Goal: Task Accomplishment & Management: Manage account settings

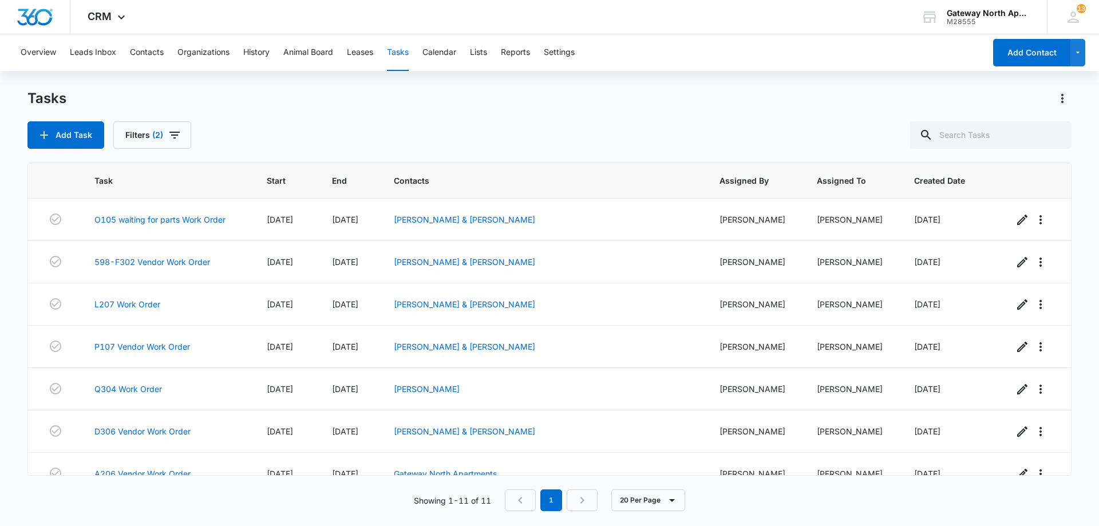
scroll to position [189, 0]
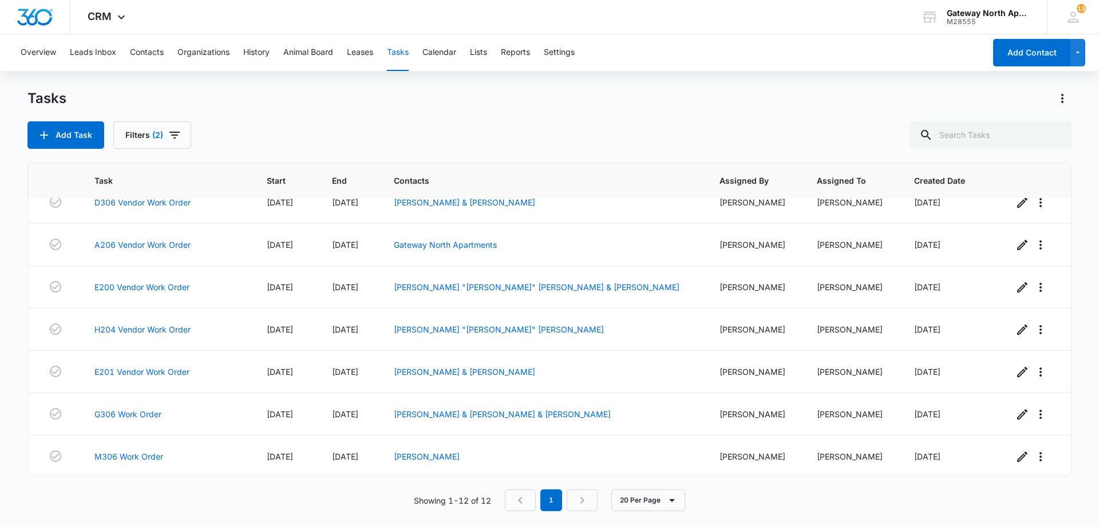
scroll to position [231, 0]
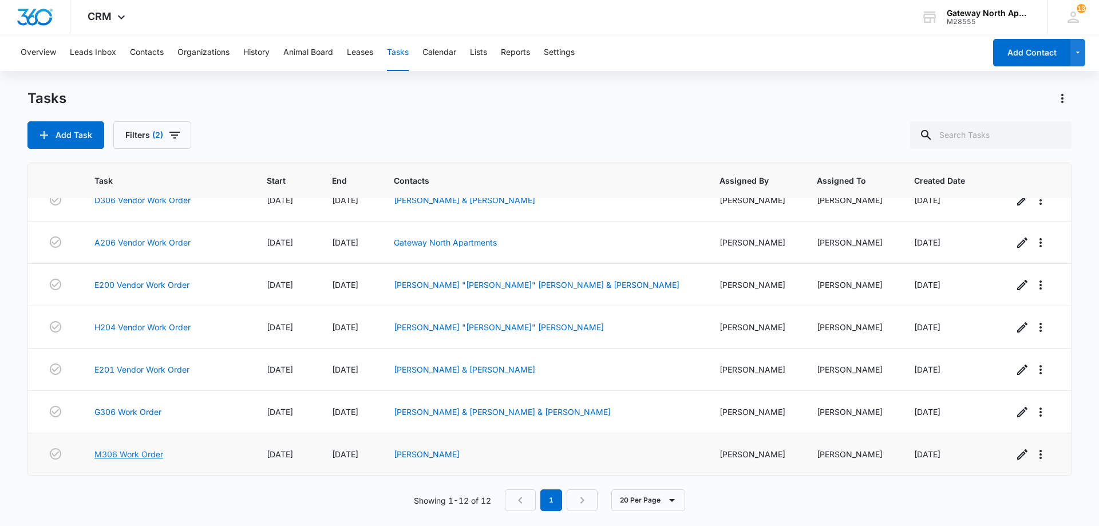
click at [140, 453] on link "M306 Work Order" at bounding box center [128, 454] width 69 height 12
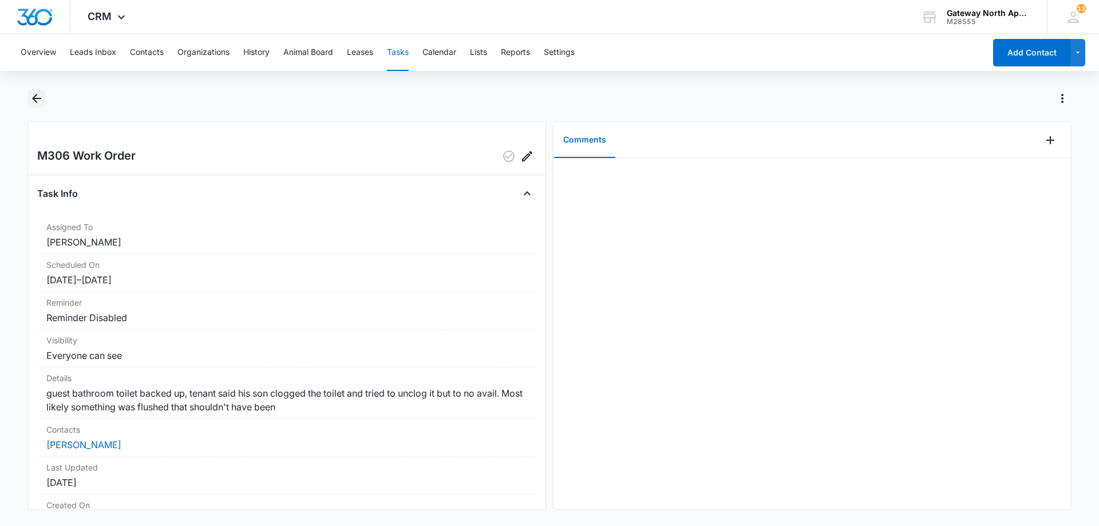
click at [36, 102] on icon "Back" at bounding box center [36, 98] width 9 height 9
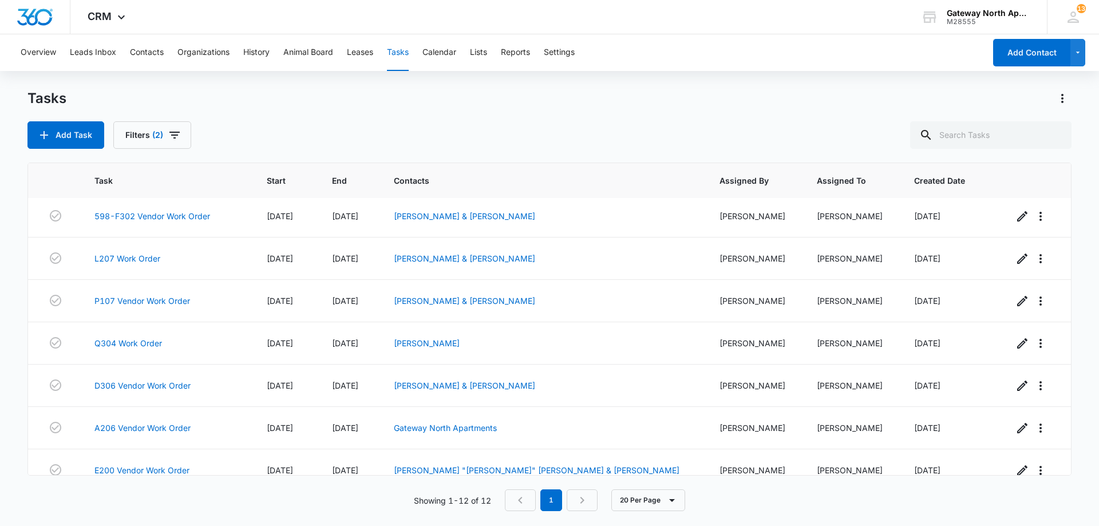
scroll to position [2, 0]
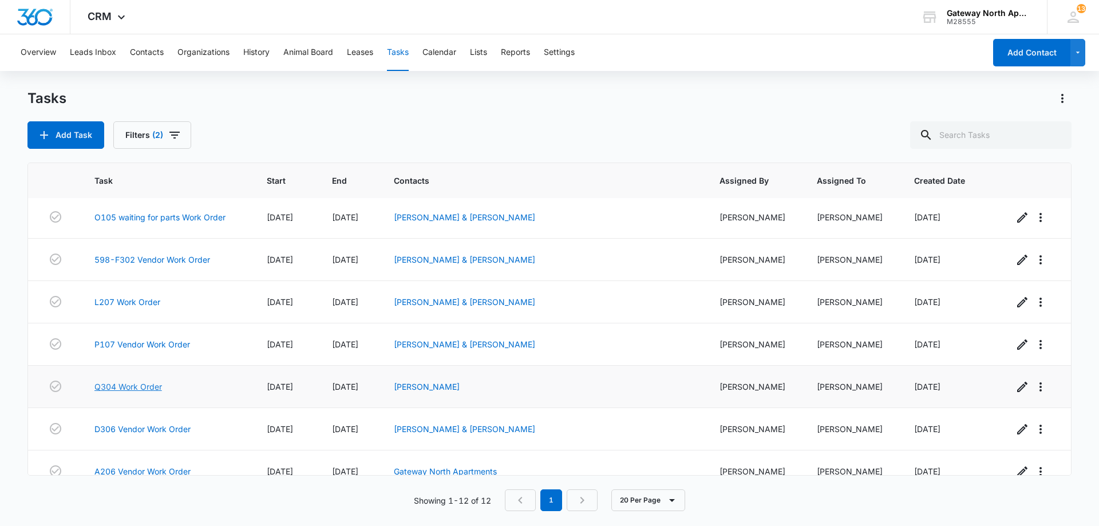
click at [139, 384] on link "Q304 Work Order" at bounding box center [128, 386] width 68 height 12
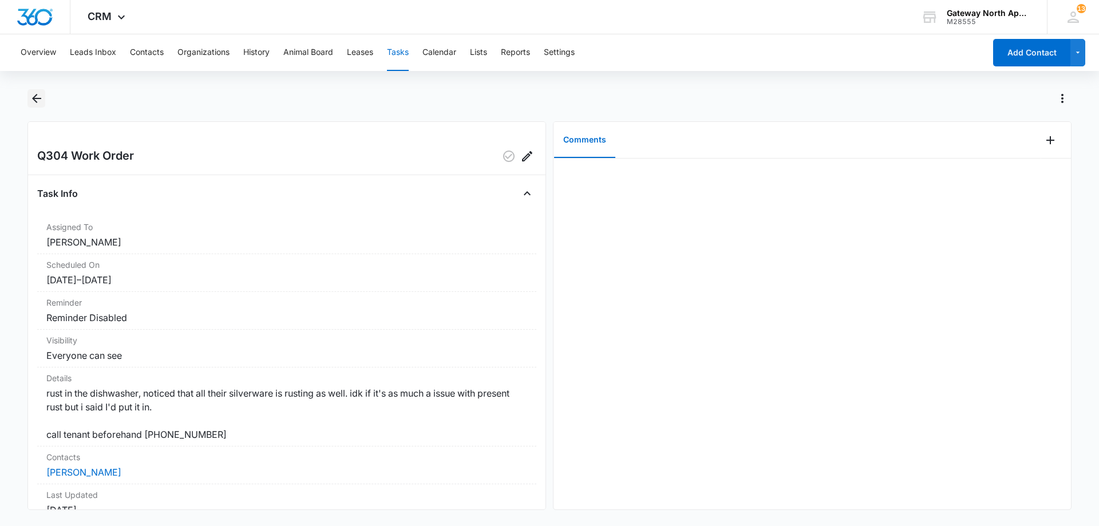
click at [38, 97] on icon "Back" at bounding box center [37, 99] width 14 height 14
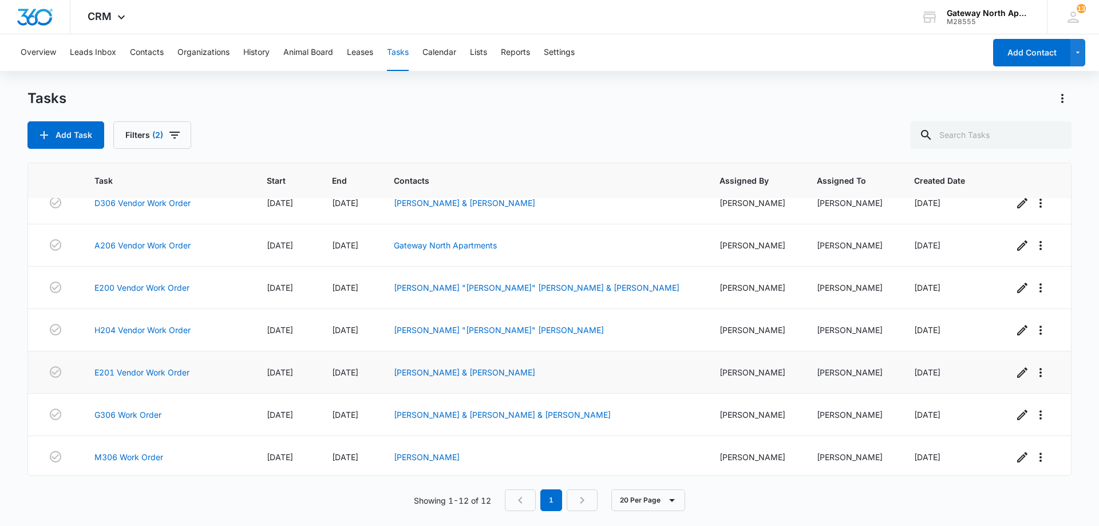
scroll to position [231, 0]
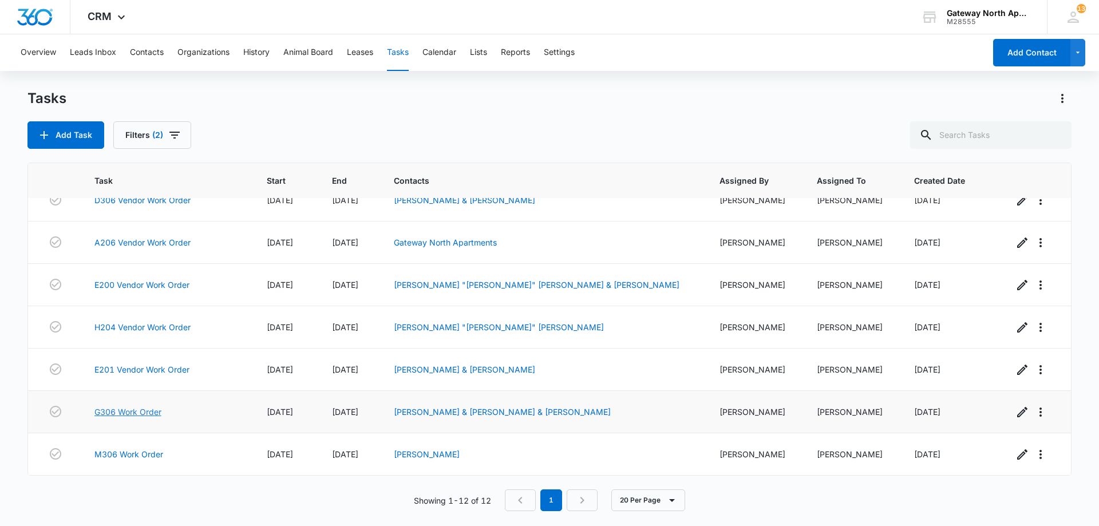
click at [150, 415] on link "G306 Work Order" at bounding box center [127, 412] width 67 height 12
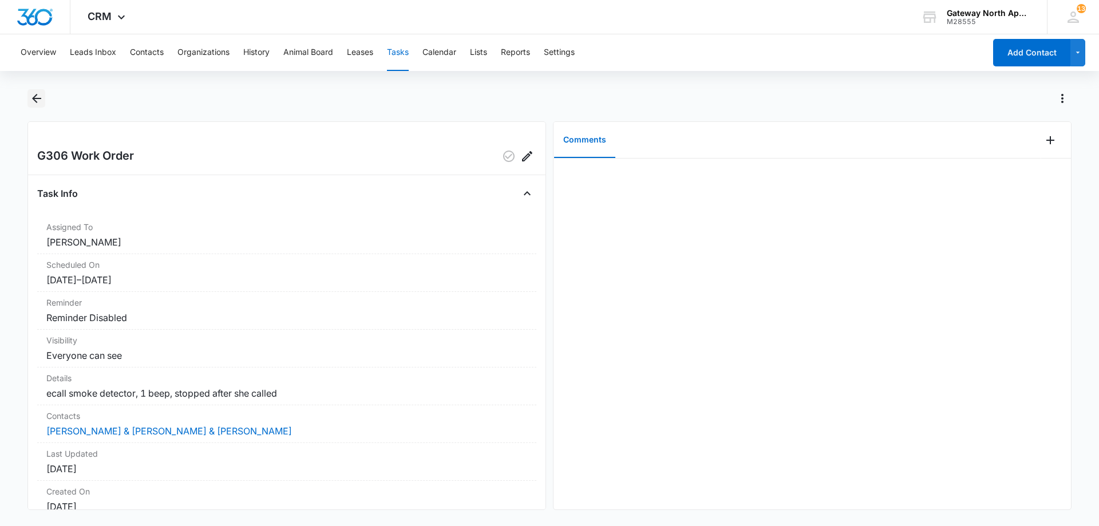
click at [38, 97] on icon "Back" at bounding box center [37, 99] width 14 height 14
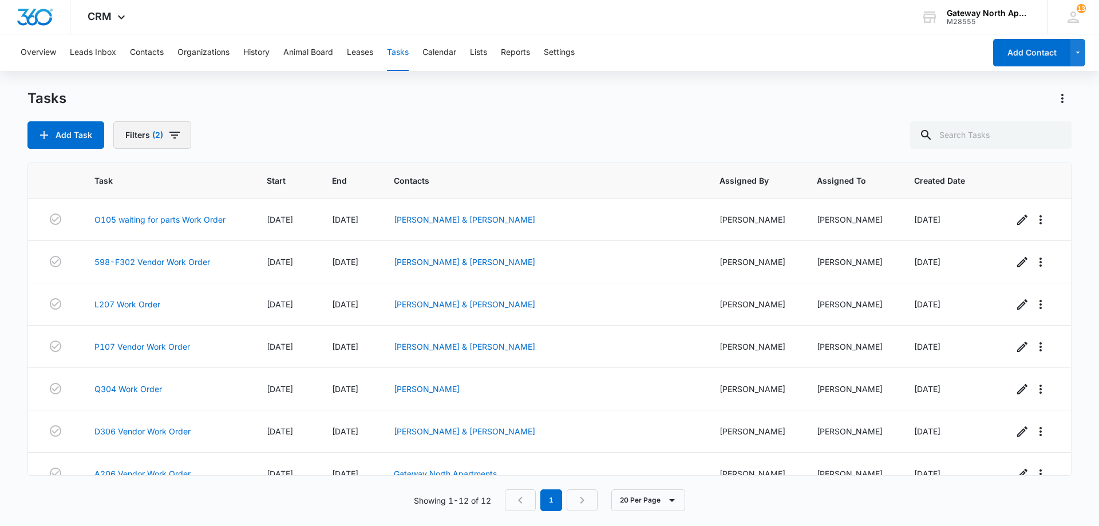
click at [172, 124] on button "Filters (2)" at bounding box center [152, 134] width 78 height 27
click at [250, 209] on icon "Show Assigned To filters" at bounding box center [250, 207] width 14 height 14
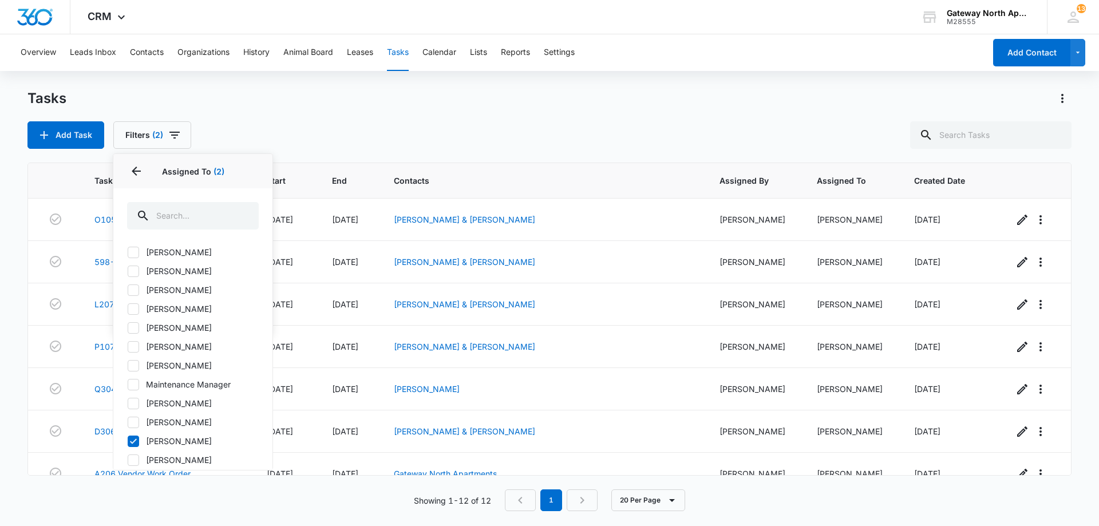
scroll to position [78, 0]
click at [137, 307] on icon at bounding box center [133, 308] width 10 height 10
click at [128, 308] on input "[PERSON_NAME]" at bounding box center [127, 308] width 1 height 1
checkbox input "true"
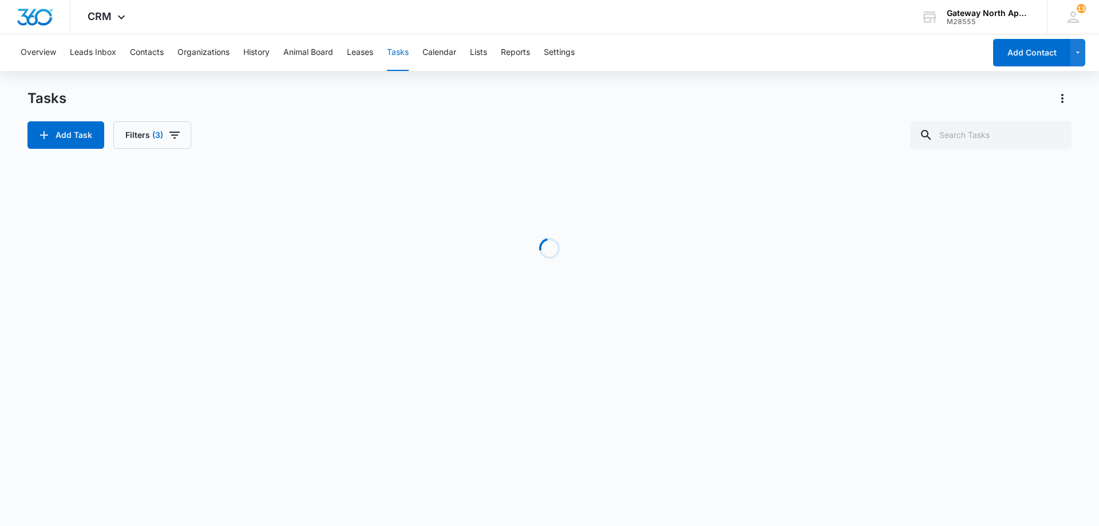
click at [354, 105] on div "Tasks" at bounding box center [549, 98] width 1044 height 18
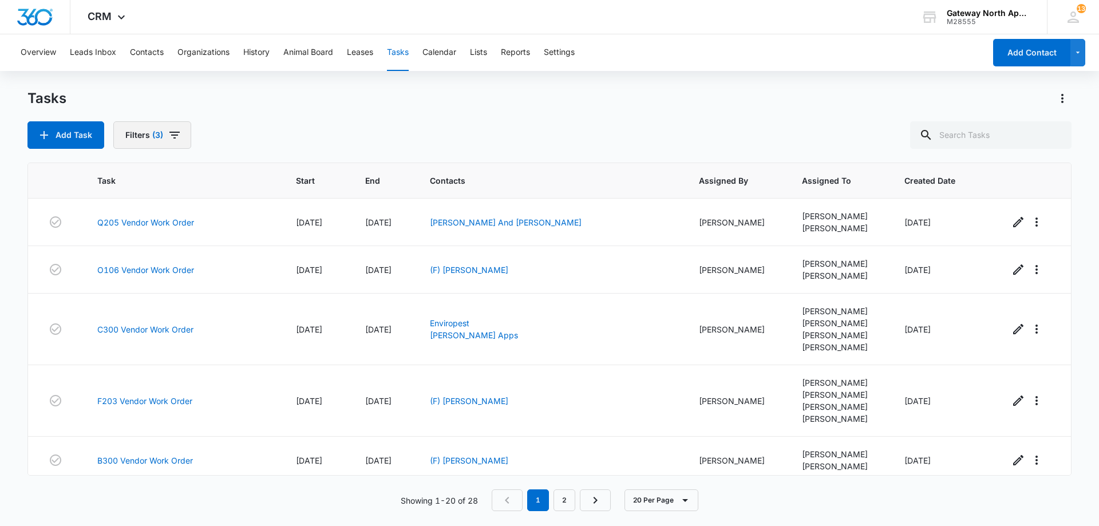
click at [179, 136] on icon "button" at bounding box center [175, 135] width 14 height 14
click at [251, 212] on icon "Show Assigned To filters" at bounding box center [250, 207] width 14 height 14
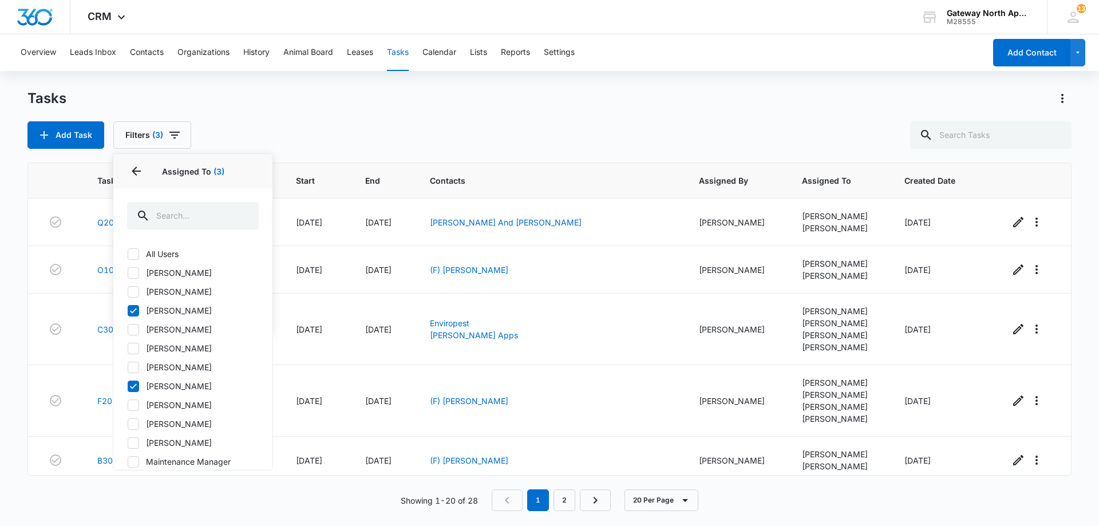
click at [134, 387] on icon at bounding box center [133, 386] width 10 height 10
click at [128, 386] on input "[PERSON_NAME]" at bounding box center [127, 386] width 1 height 1
checkbox input "false"
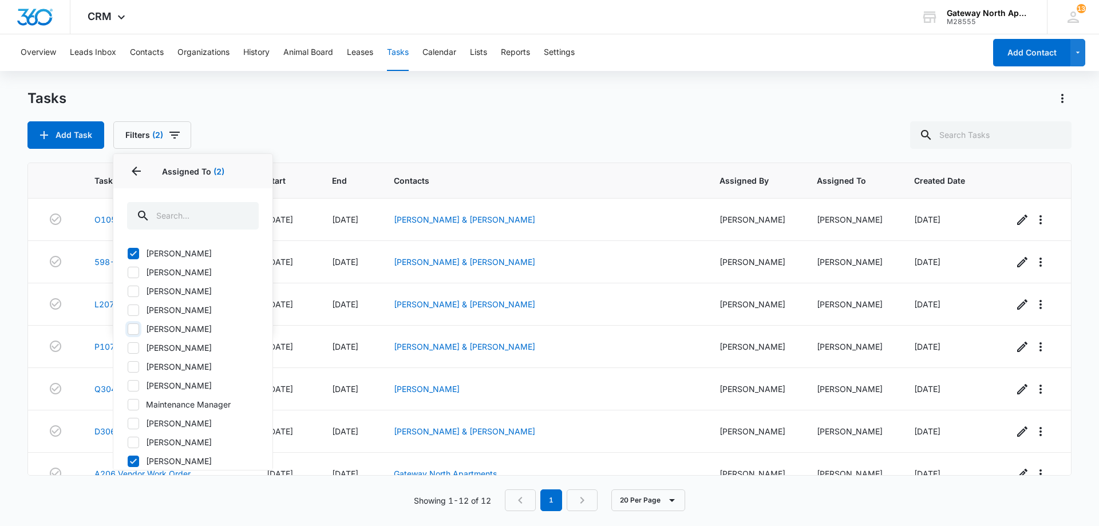
scroll to position [113, 0]
click at [217, 105] on div "Tasks" at bounding box center [549, 98] width 1044 height 18
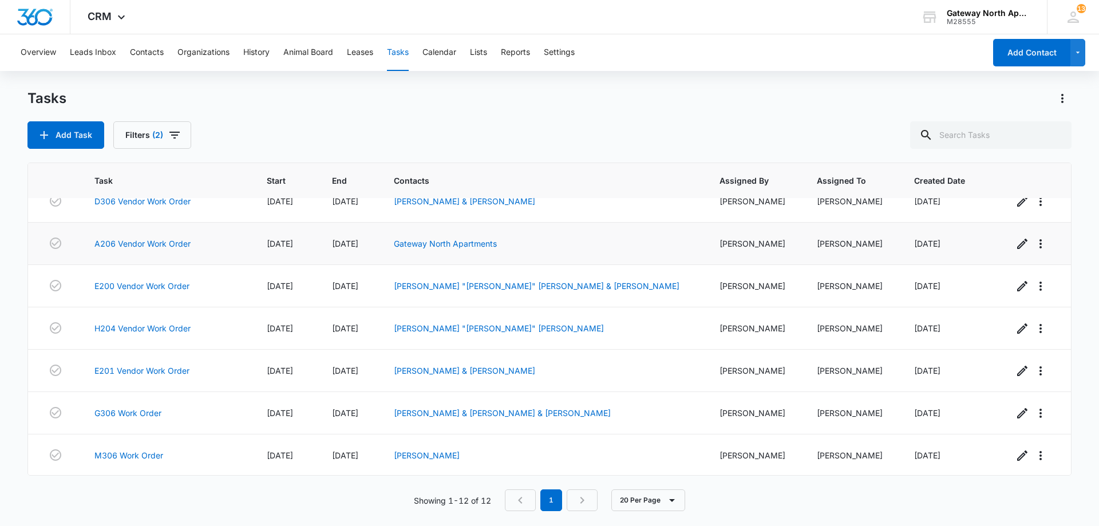
scroll to position [231, 0]
drag, startPoint x: 148, startPoint y: 403, endPoint x: 150, endPoint y: 410, distance: 7.8
click at [148, 404] on td "G306 Work Order" at bounding box center [167, 412] width 172 height 42
click at [150, 410] on link "G306 Work Order" at bounding box center [127, 412] width 67 height 12
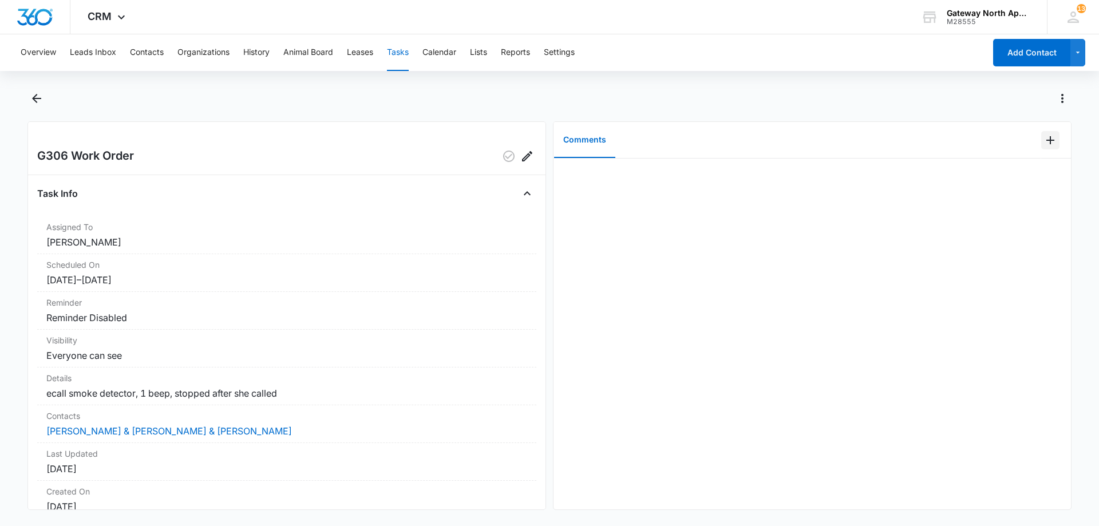
click at [1046, 140] on icon "Add Comment" at bounding box center [1050, 140] width 8 height 8
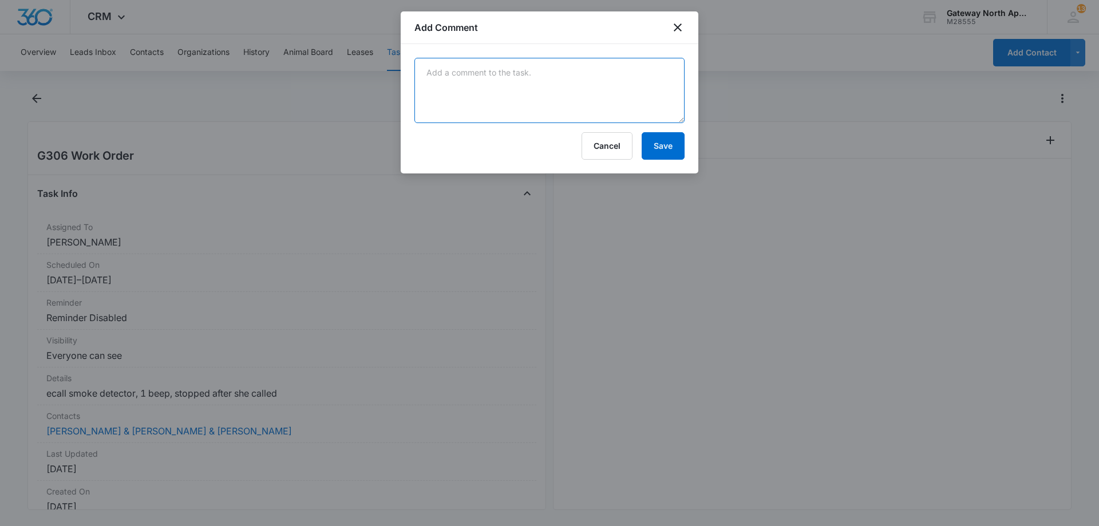
click at [600, 80] on textarea at bounding box center [549, 90] width 270 height 65
type textarea "called tenant there was only one beep the one time. no beeps since then from an…"
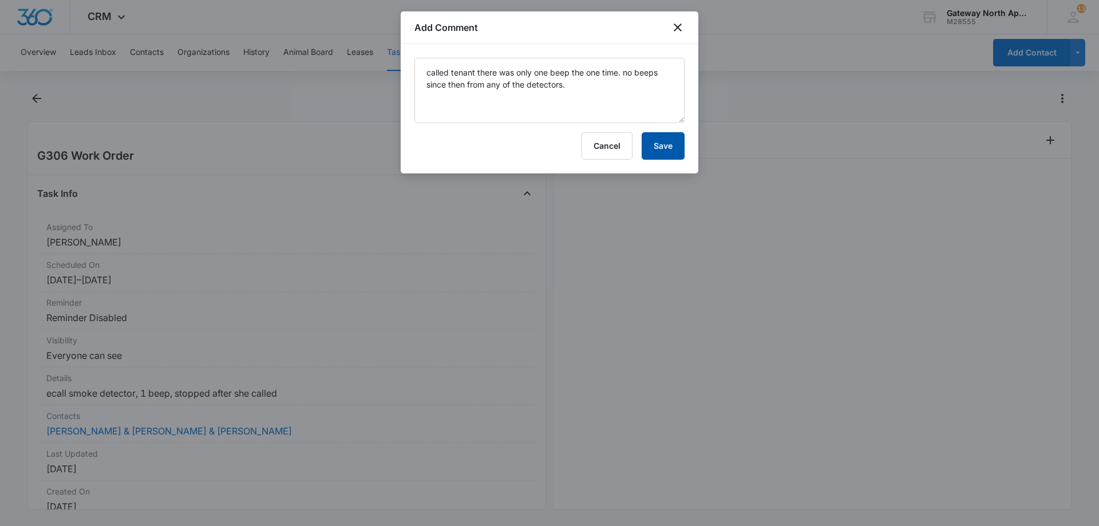
click at [652, 147] on button "Save" at bounding box center [662, 145] width 43 height 27
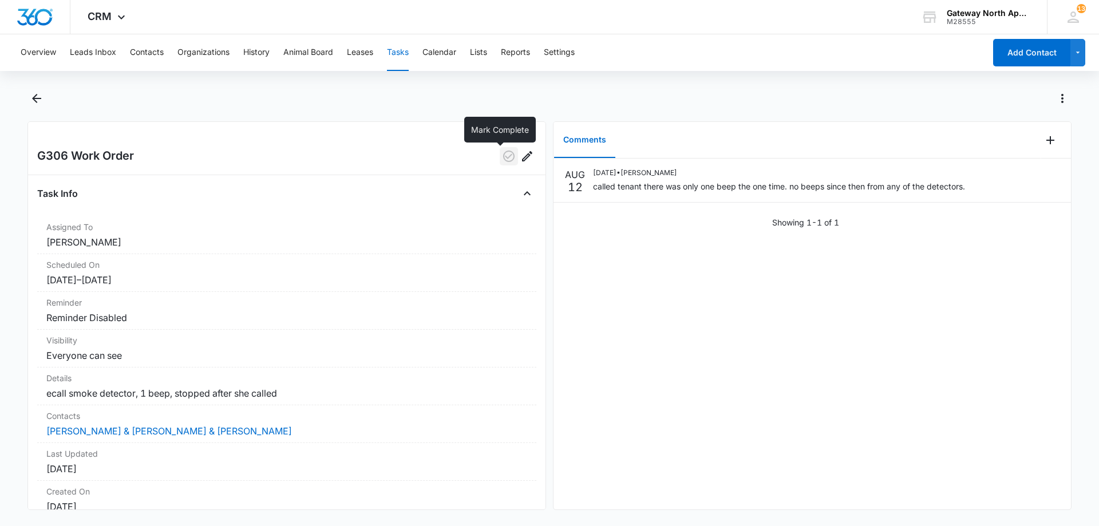
click at [502, 157] on icon "button" at bounding box center [509, 156] width 14 height 14
click at [29, 94] on button "Back" at bounding box center [36, 98] width 18 height 18
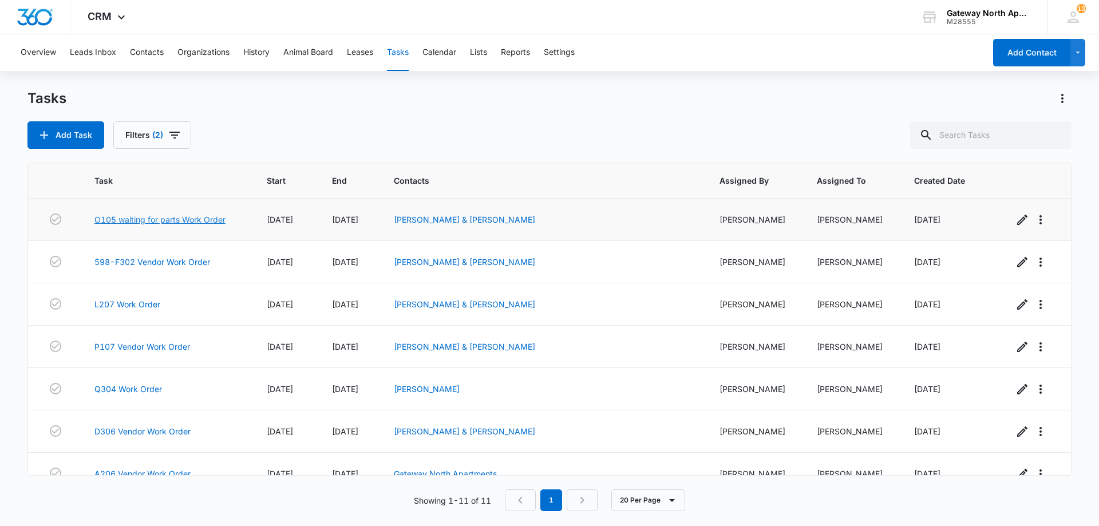
click at [154, 217] on link "O105 waiting for parts Work Order" at bounding box center [159, 219] width 131 height 12
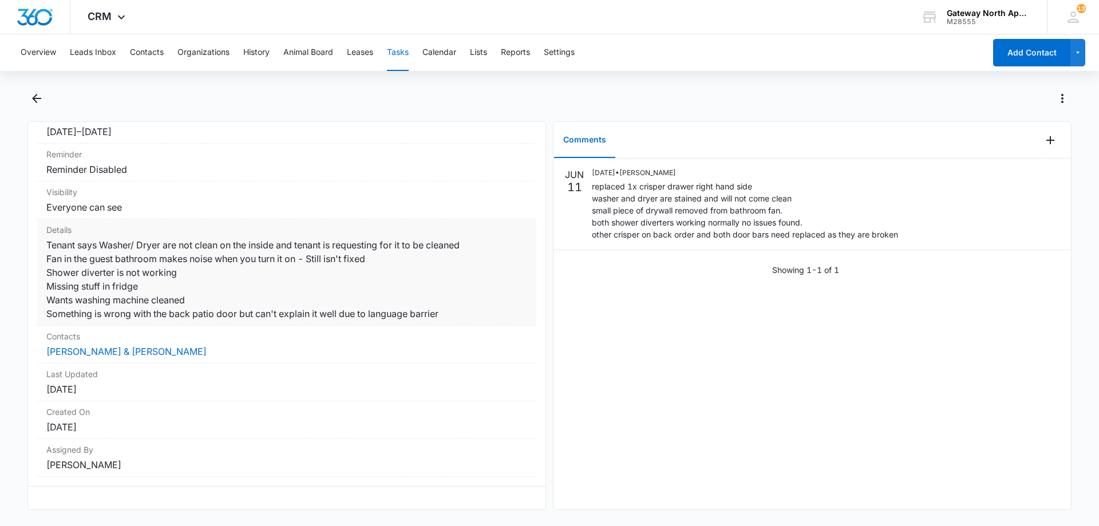
scroll to position [157, 0]
click at [89, 346] on link "[PERSON_NAME] & [PERSON_NAME]" at bounding box center [126, 351] width 160 height 11
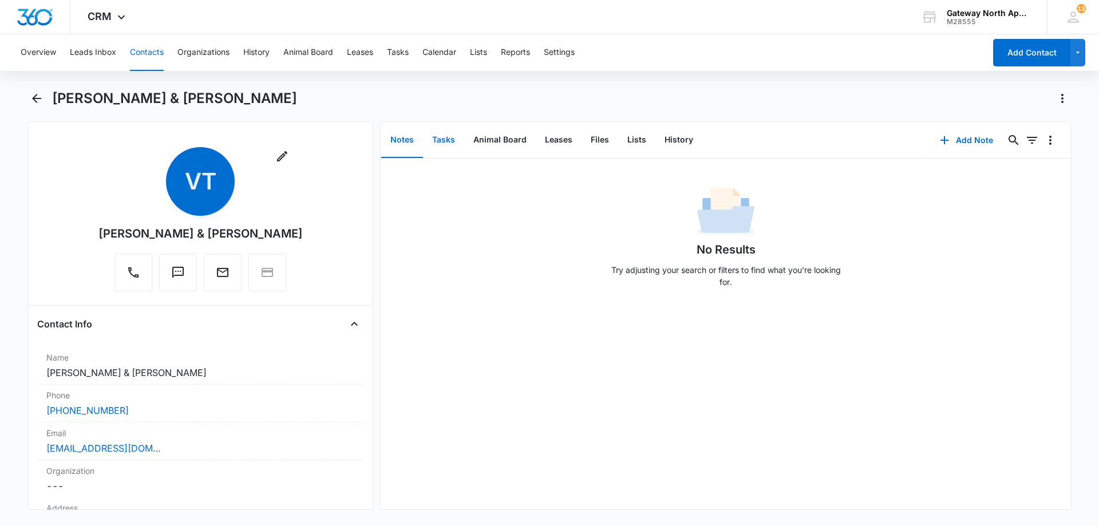
click at [452, 141] on button "Tasks" at bounding box center [443, 139] width 41 height 35
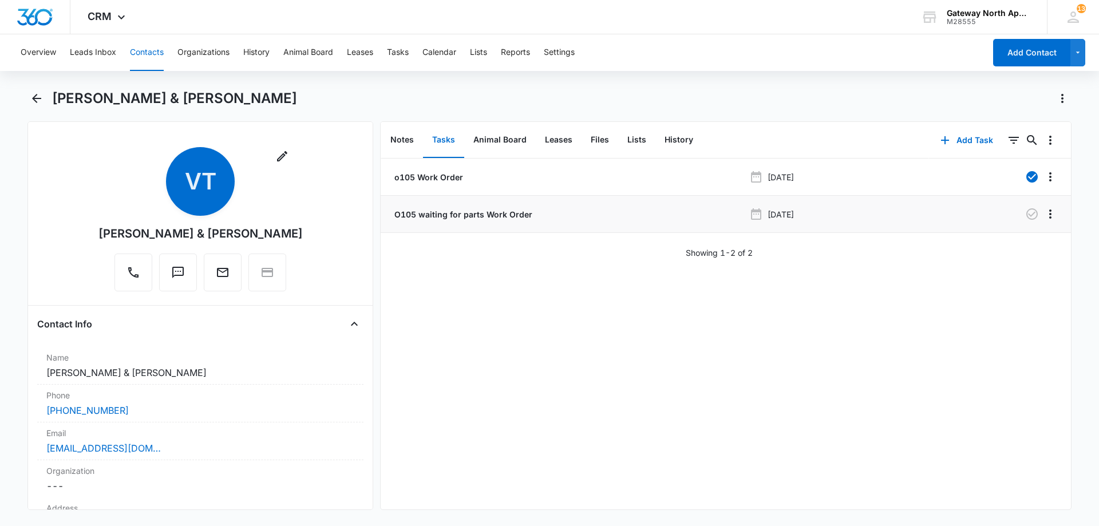
click at [572, 213] on div "O105 waiting for parts Work Order" at bounding box center [568, 214] width 352 height 12
click at [450, 216] on p "O105 waiting for parts Work Order" at bounding box center [462, 214] width 140 height 12
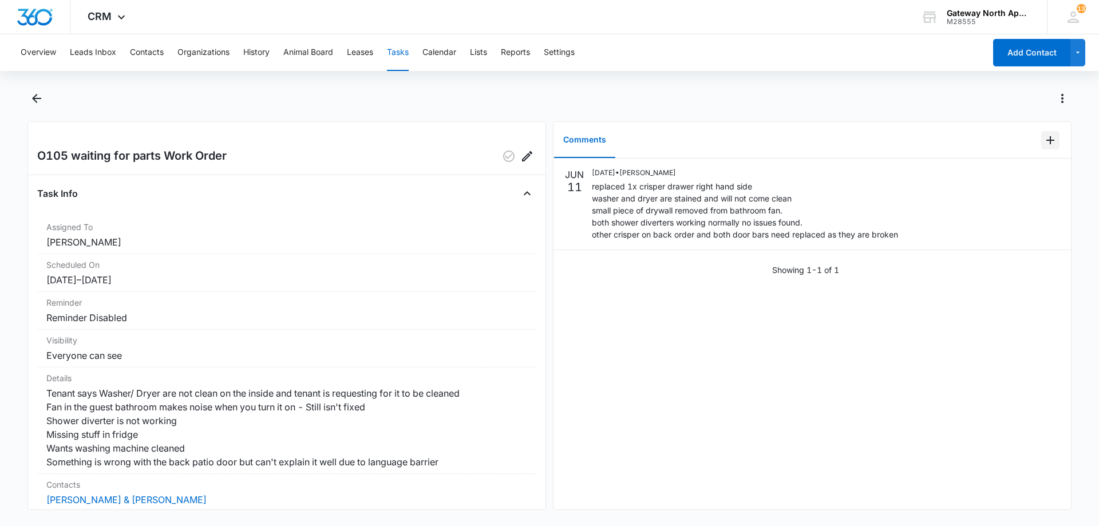
click at [1043, 142] on icon "Add Comment" at bounding box center [1050, 140] width 14 height 14
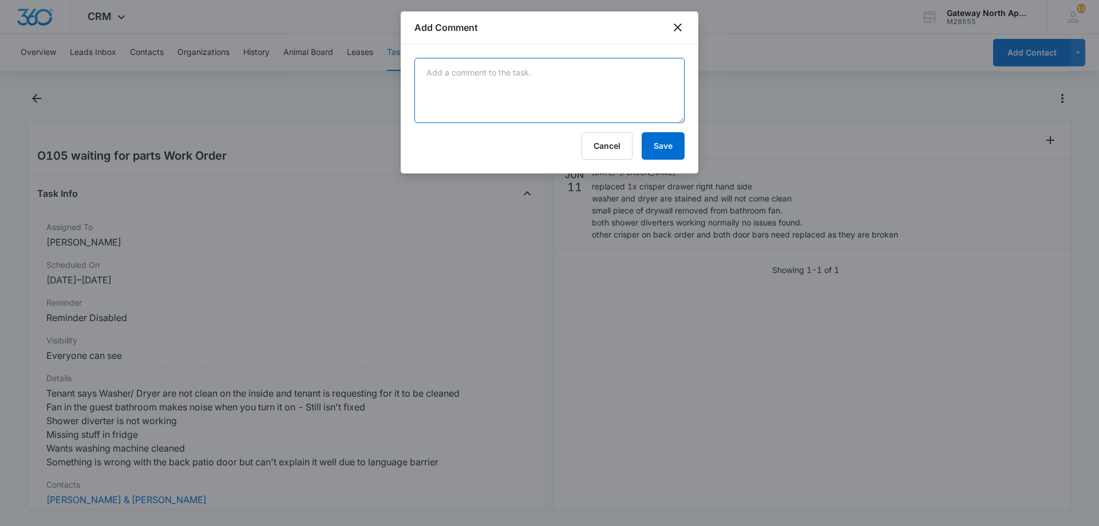
click at [562, 89] on textarea at bounding box center [549, 90] width 270 height 65
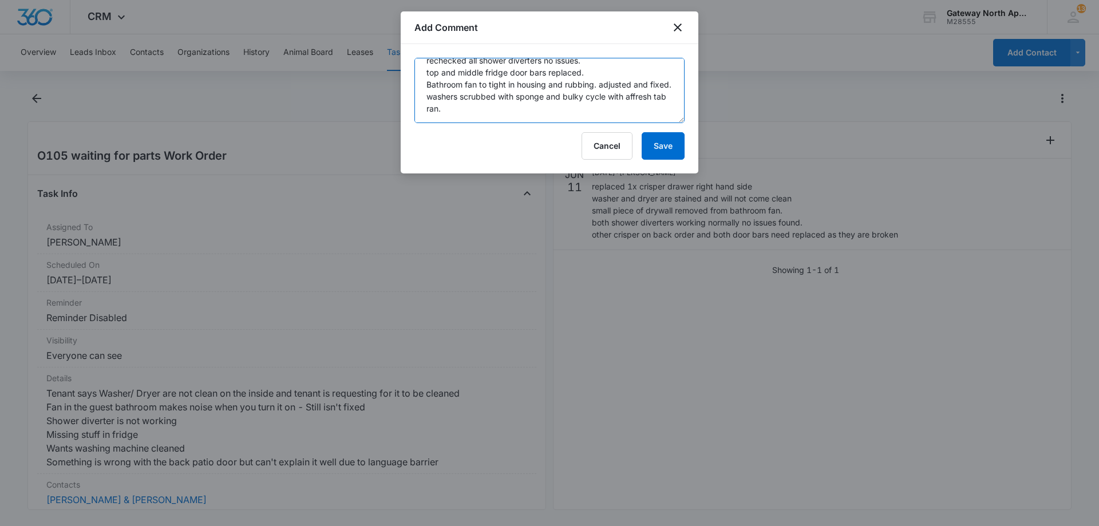
scroll to position [27, 0]
type textarea "rechecked all shower diverters no issues. top and middle fridge door bars repla…"
click at [653, 139] on button "Save" at bounding box center [662, 145] width 43 height 27
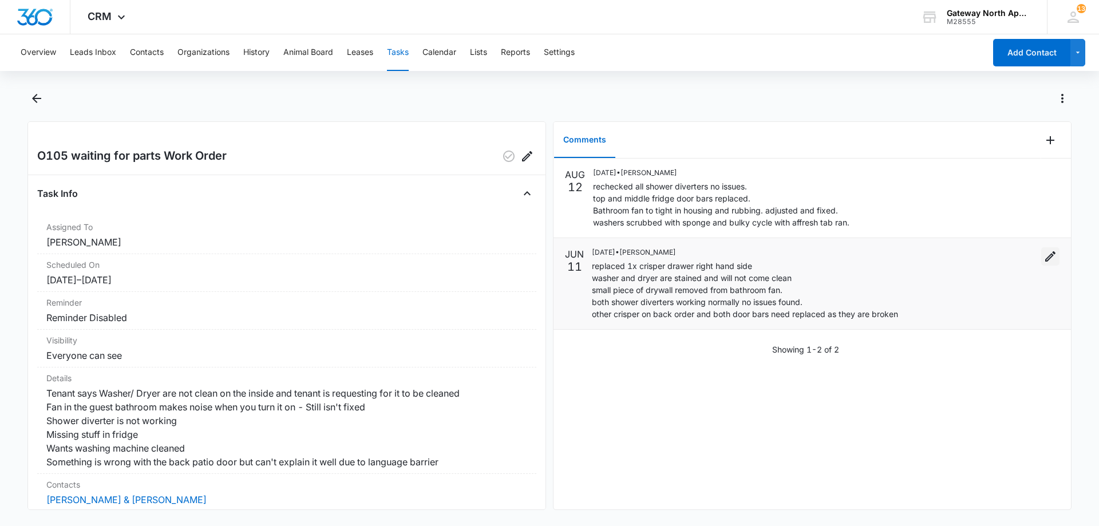
click at [1043, 263] on icon "Edit" at bounding box center [1050, 256] width 14 height 14
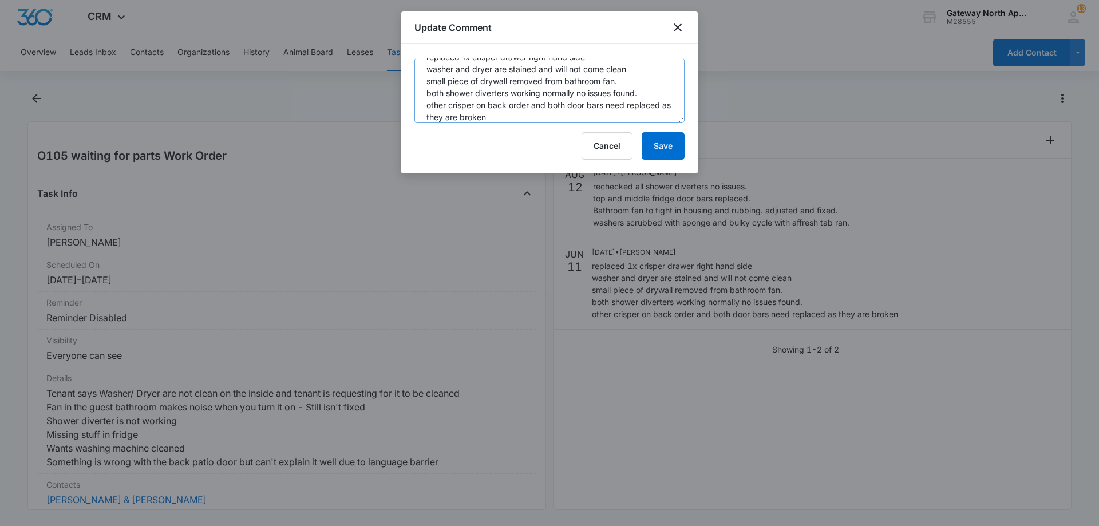
scroll to position [24, 0]
click at [517, 110] on textarea "replaced 1x crisper drawer right hand side washer and dryer are stained and wil…" at bounding box center [549, 90] width 270 height 65
type textarea "replaced 1x crisper drawer right hand side washer and dryer are stained and wil…"
click at [649, 139] on button "Save" at bounding box center [662, 145] width 43 height 27
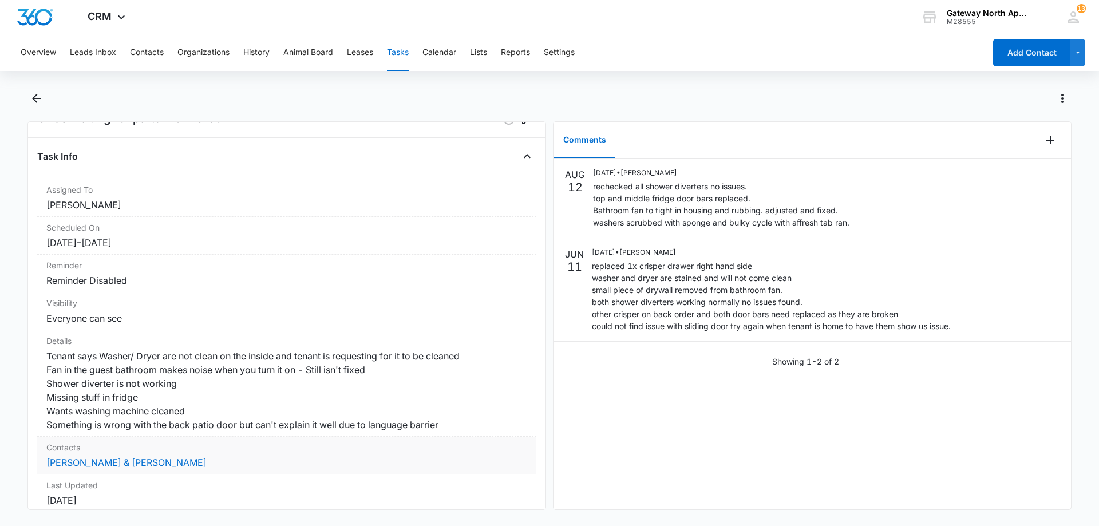
scroll to position [57, 0]
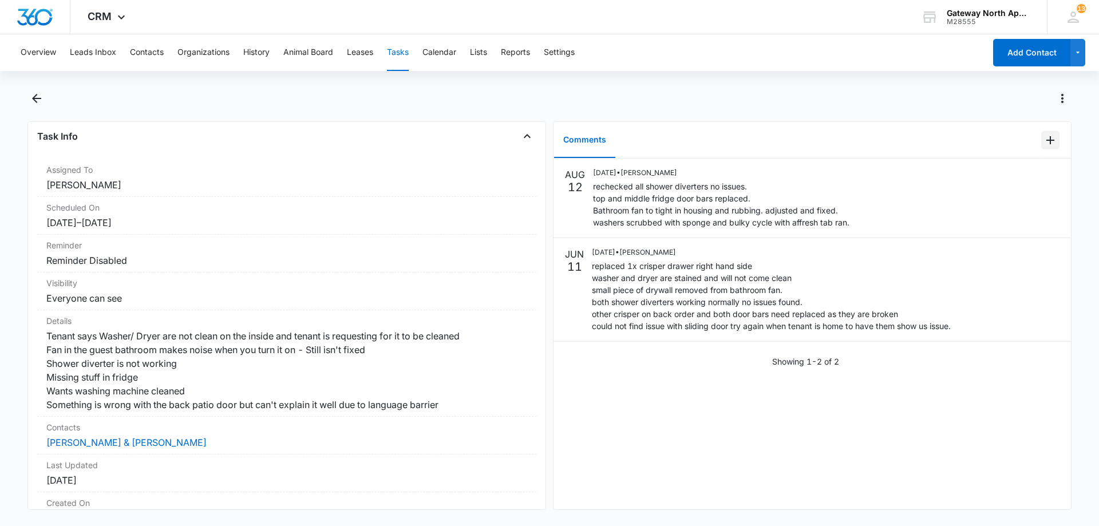
click at [1045, 142] on icon "Add Comment" at bounding box center [1050, 140] width 14 height 14
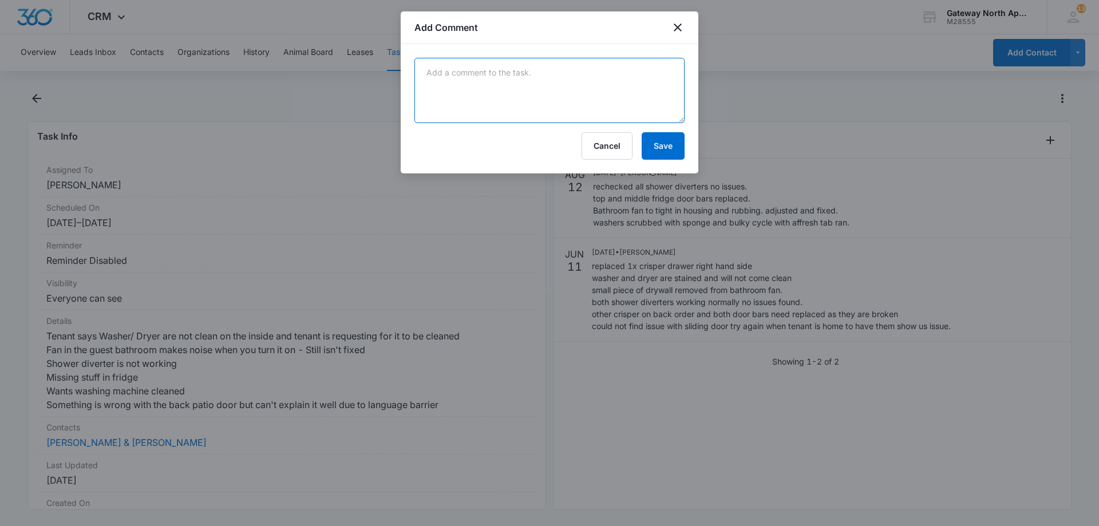
click at [667, 80] on textarea at bounding box center [549, 90] width 270 height 65
click at [627, 76] on textarea "waiting for 1 more crisper drawer for refrigerator." at bounding box center [549, 90] width 270 height 65
type textarea "waiting for 1 more crisper drawer for refrigerator. reevaluate back door when t…"
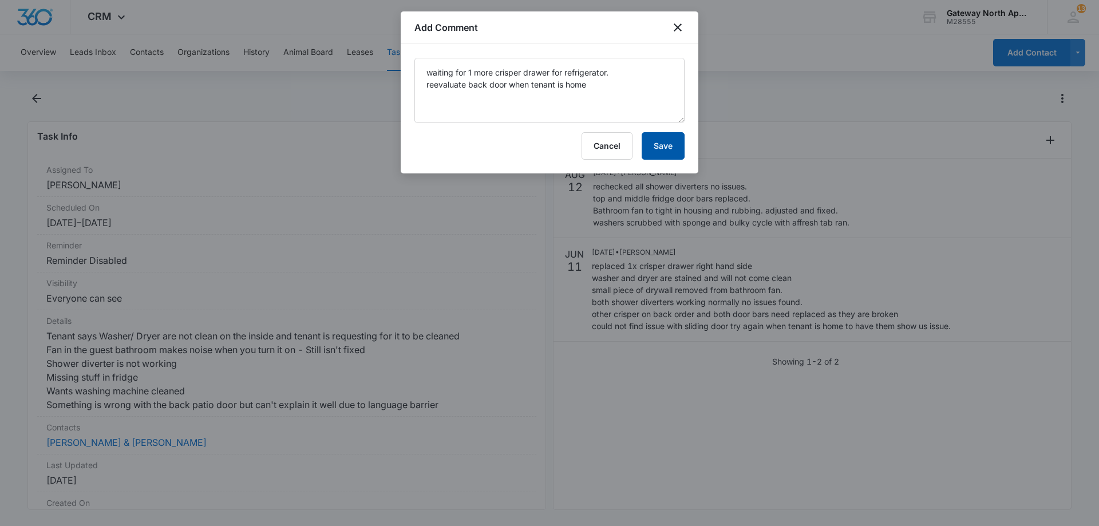
click at [652, 141] on button "Save" at bounding box center [662, 145] width 43 height 27
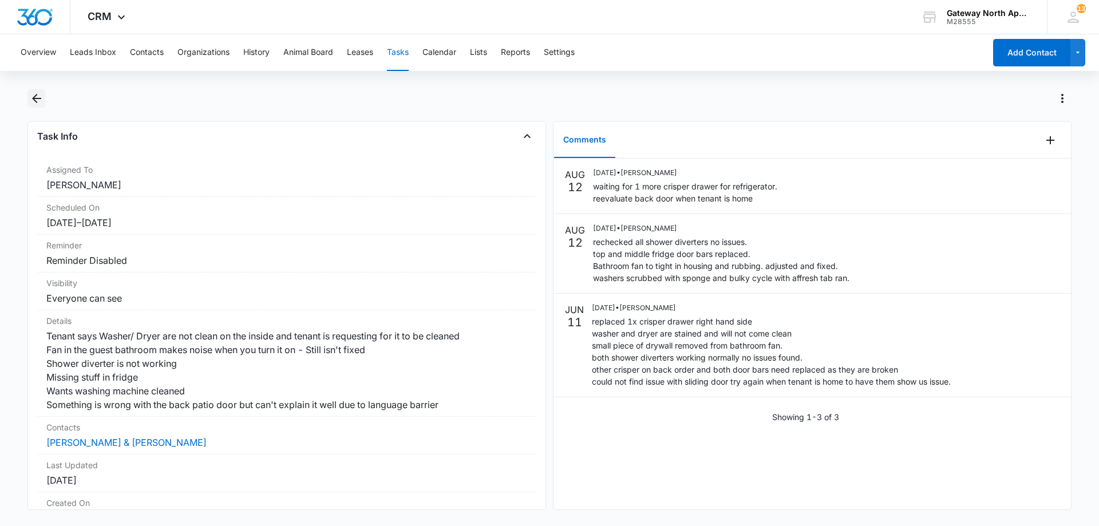
click at [38, 100] on icon "Back" at bounding box center [37, 99] width 14 height 14
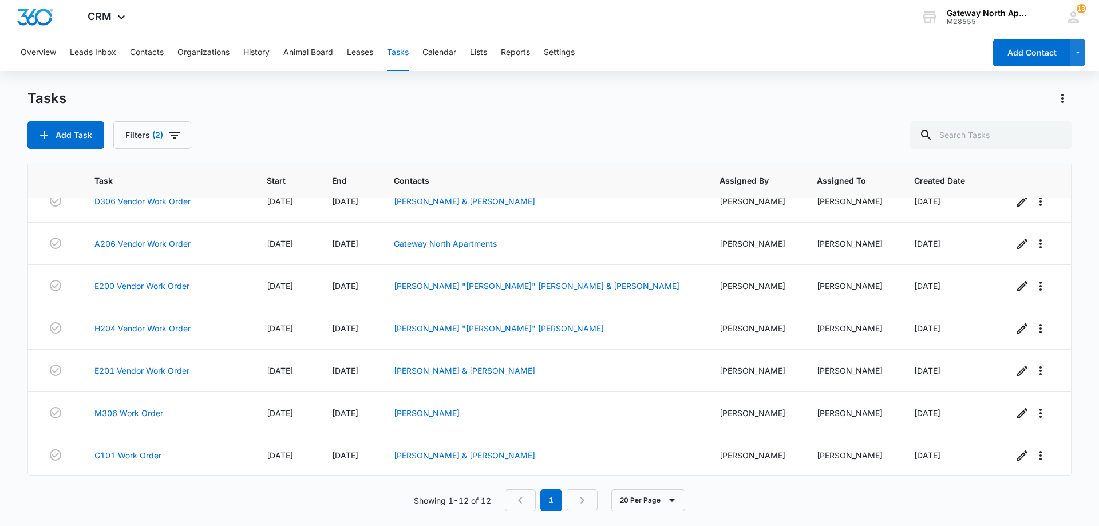
scroll to position [231, 0]
click at [154, 451] on link "G101 Work Order" at bounding box center [127, 454] width 67 height 12
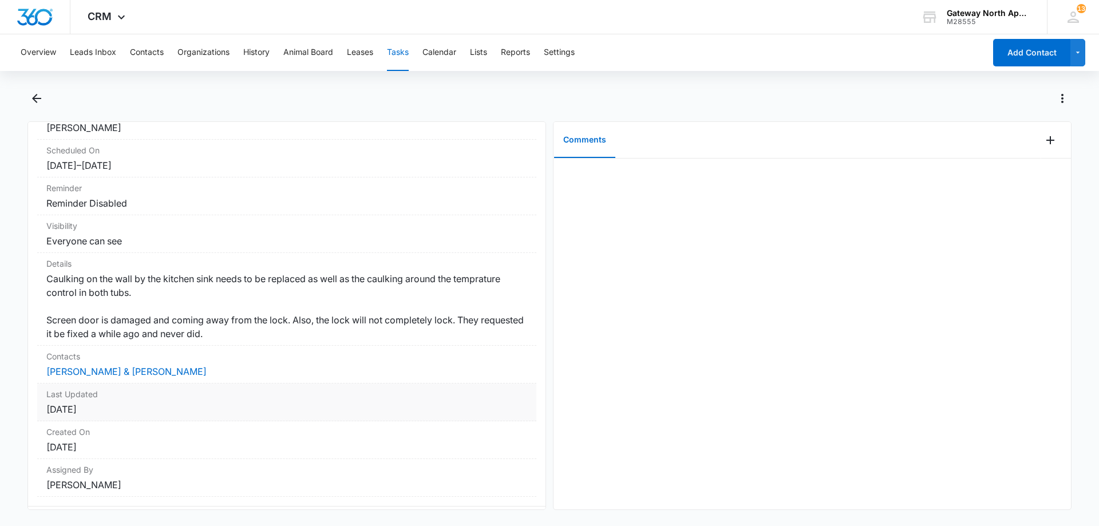
scroll to position [157, 0]
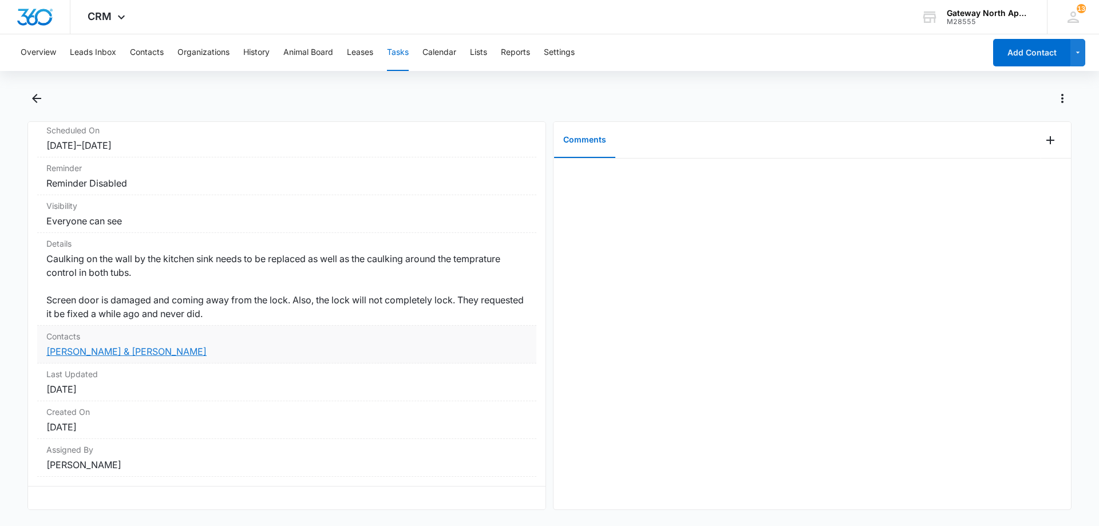
click at [177, 346] on link "[PERSON_NAME] & [PERSON_NAME]" at bounding box center [126, 351] width 160 height 11
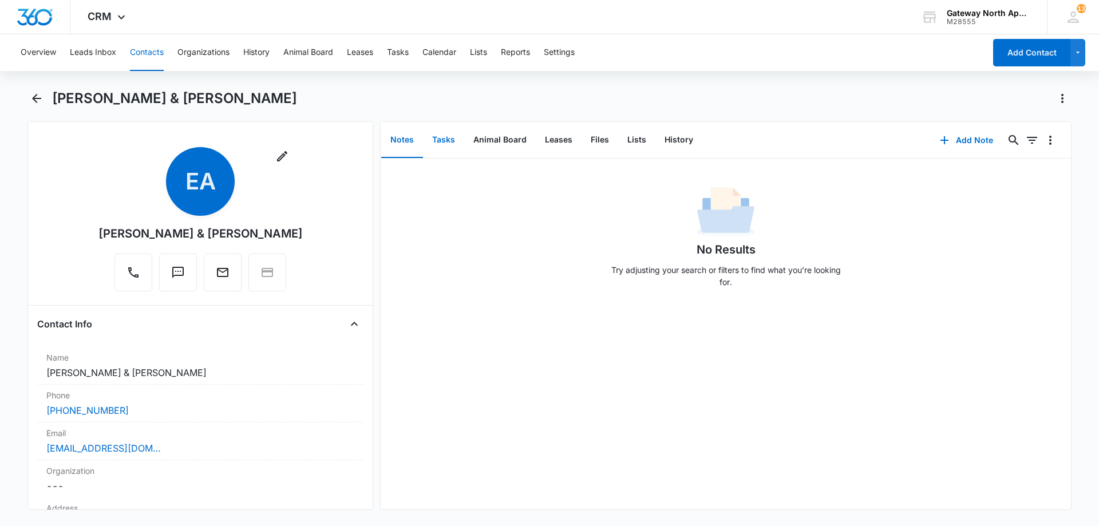
click at [434, 146] on button "Tasks" at bounding box center [443, 139] width 41 height 35
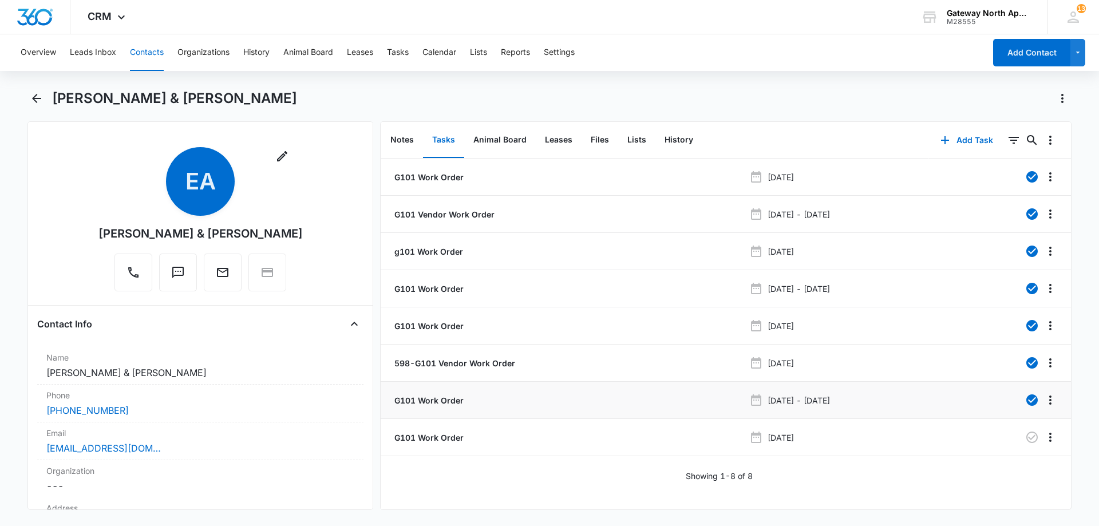
click at [409, 405] on p "G101 Work Order" at bounding box center [428, 400] width 72 height 12
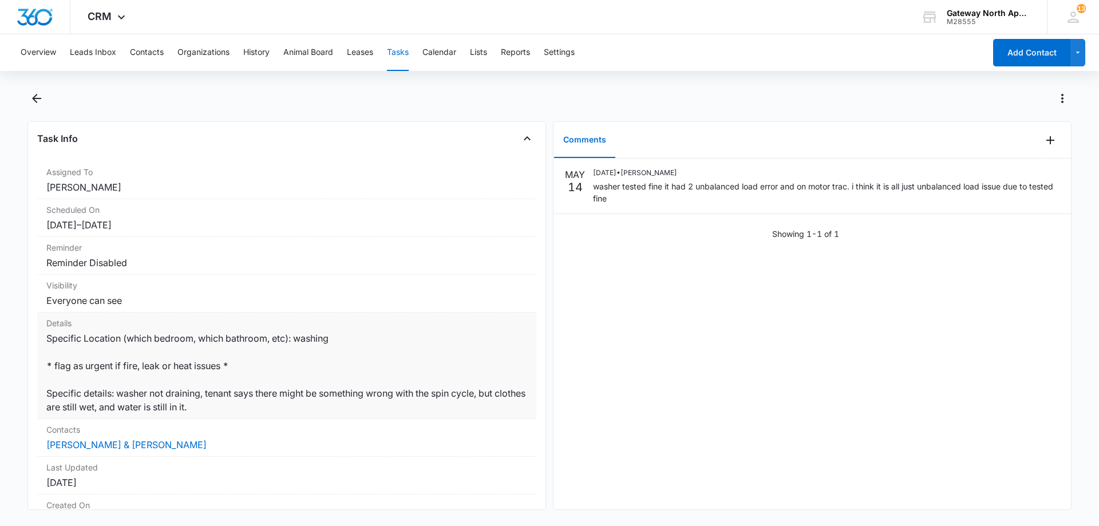
scroll to position [114, 0]
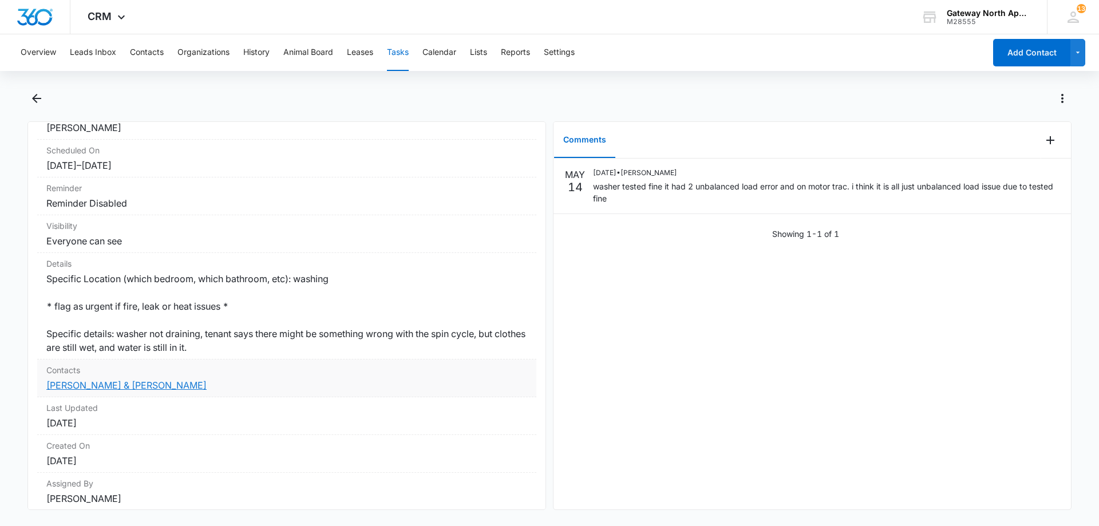
click at [128, 391] on link "[PERSON_NAME] & [PERSON_NAME]" at bounding box center [126, 384] width 160 height 11
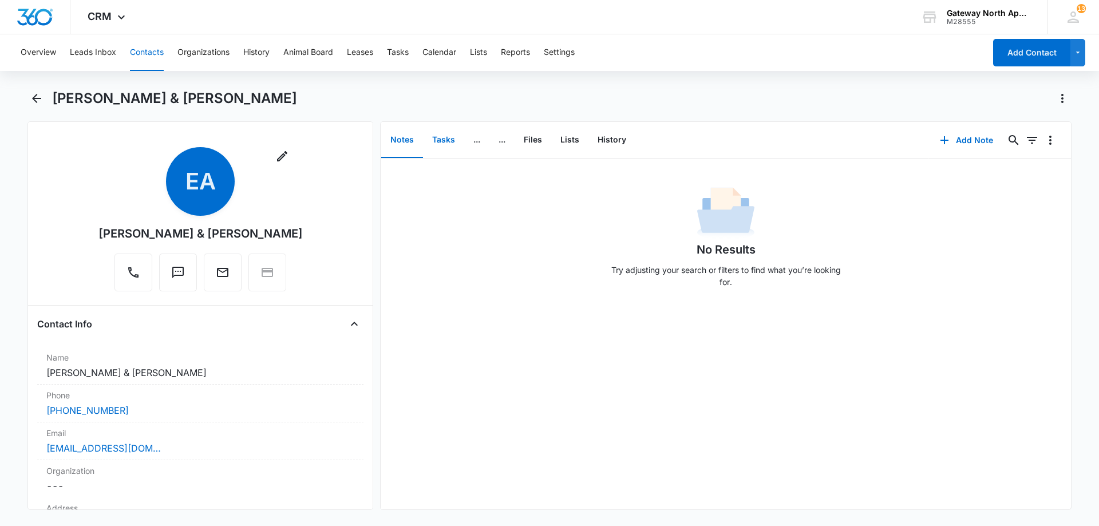
click at [451, 141] on button "Tasks" at bounding box center [443, 139] width 41 height 35
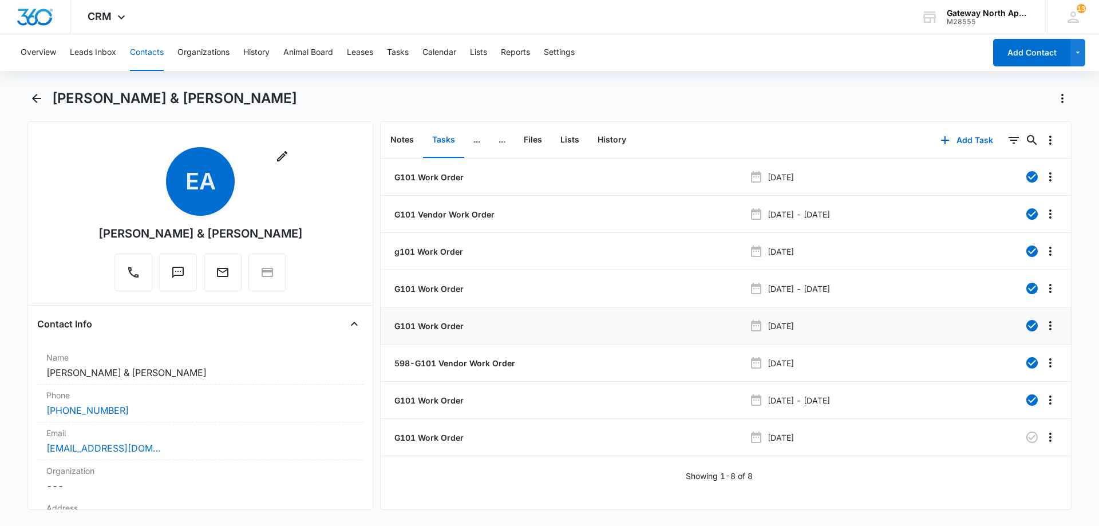
click at [443, 324] on p "G101 Work Order" at bounding box center [428, 326] width 72 height 12
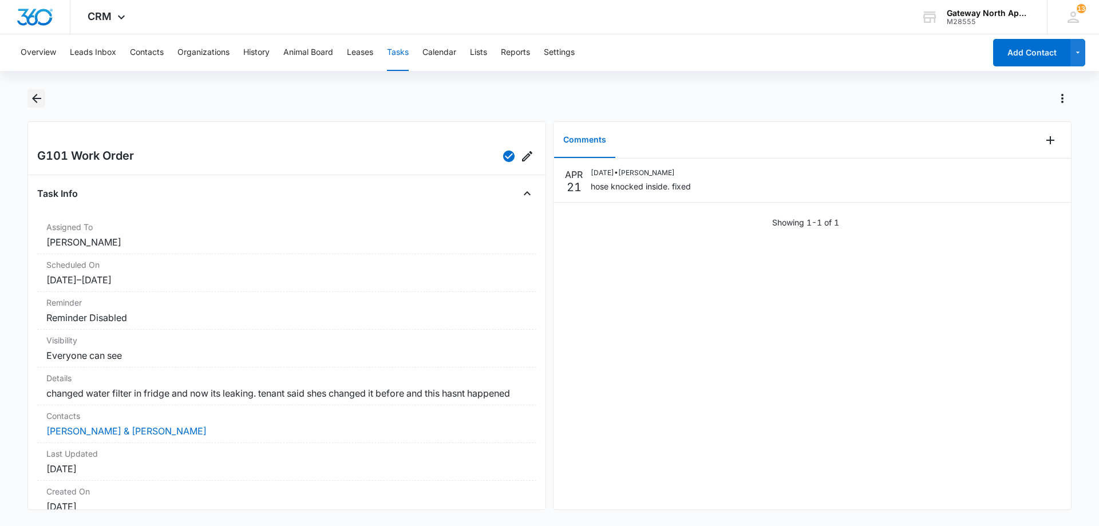
click at [44, 102] on button "Back" at bounding box center [36, 98] width 18 height 18
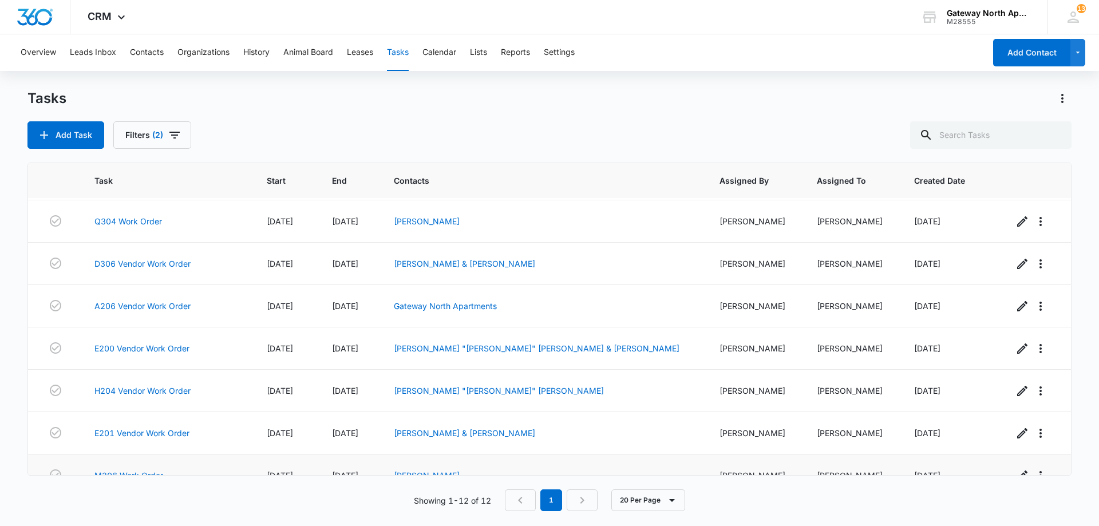
scroll to position [231, 0]
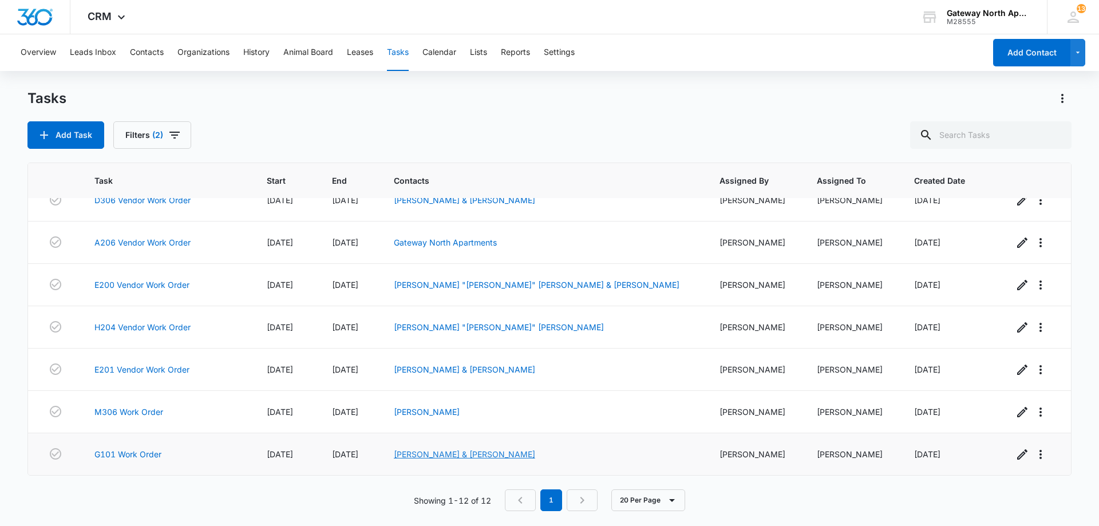
click at [535, 458] on link "[PERSON_NAME] & [PERSON_NAME]" at bounding box center [464, 454] width 141 height 10
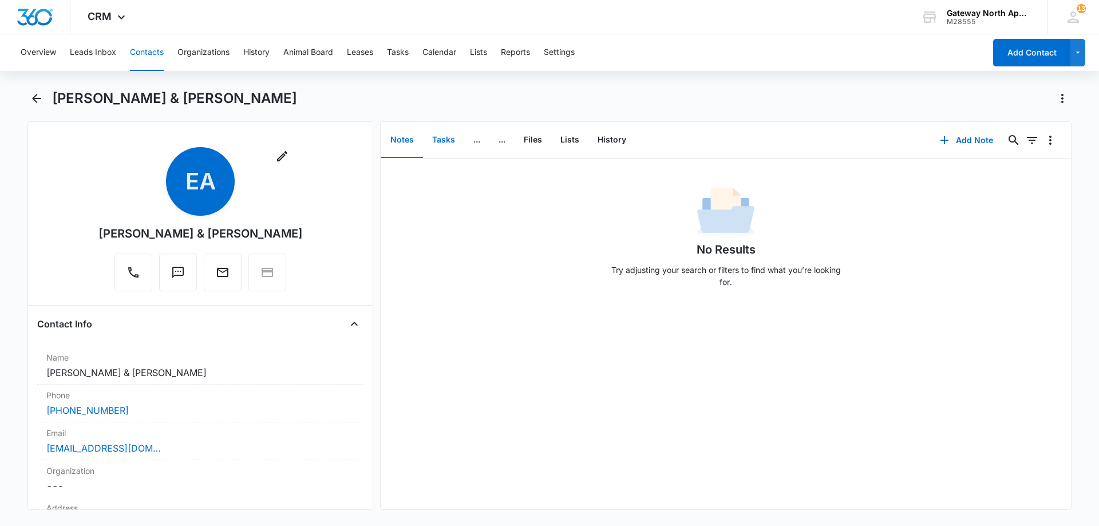
click at [434, 132] on button "Tasks" at bounding box center [443, 139] width 41 height 35
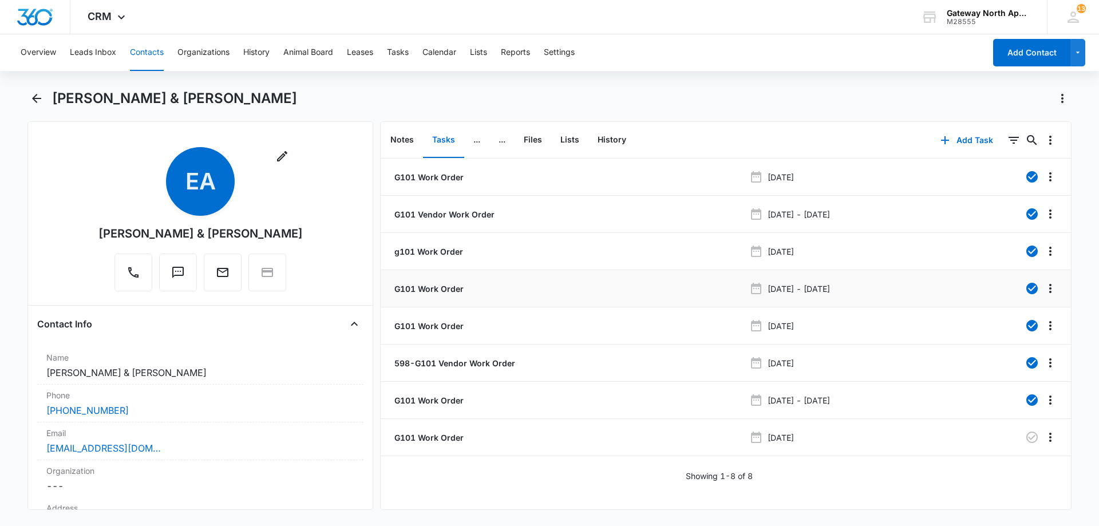
click at [434, 287] on p "G101 Work Order" at bounding box center [428, 289] width 72 height 12
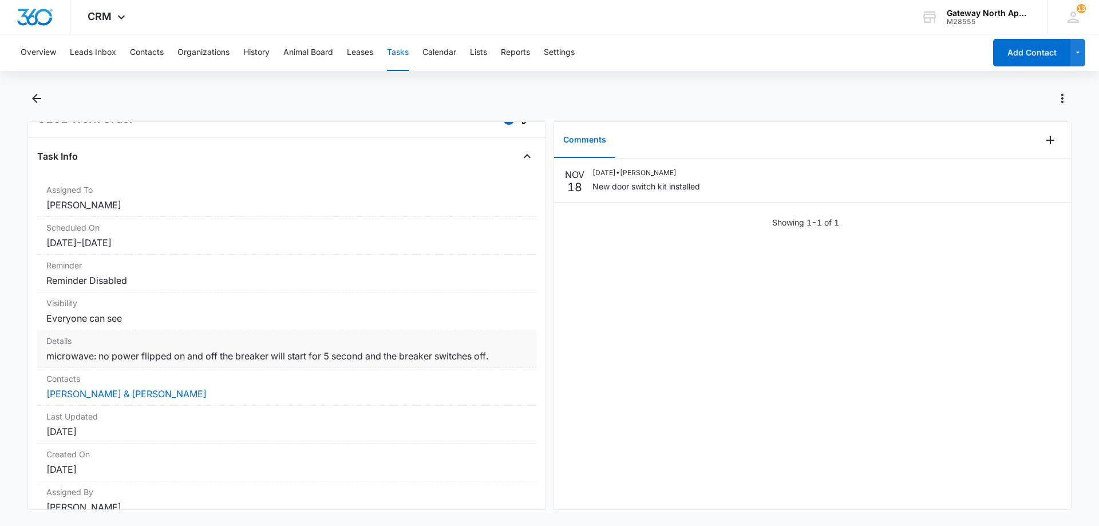
scroll to position [57, 0]
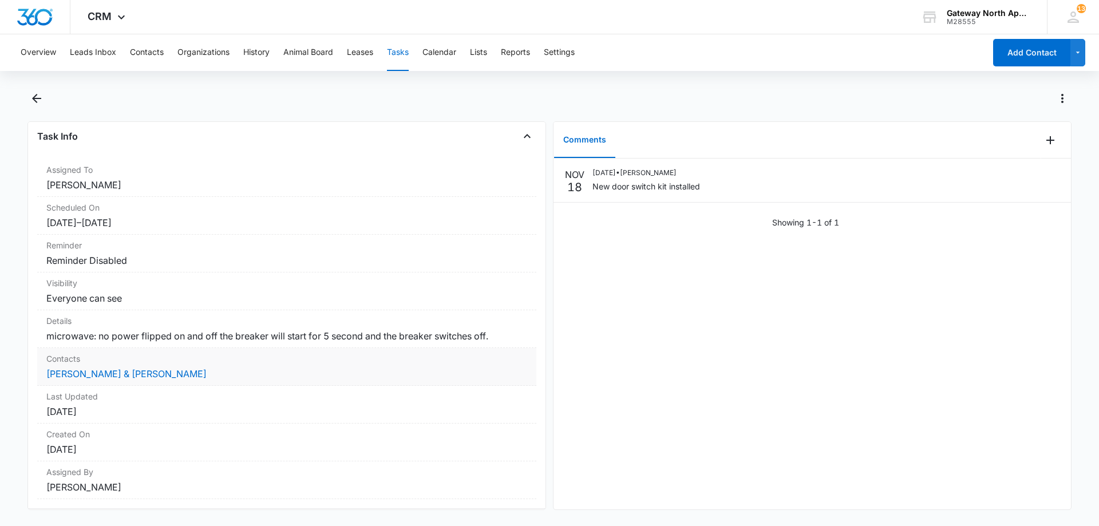
click at [154, 380] on dd "[PERSON_NAME] & [PERSON_NAME]" at bounding box center [286, 374] width 481 height 14
click at [152, 379] on link "[PERSON_NAME] & [PERSON_NAME]" at bounding box center [126, 373] width 160 height 11
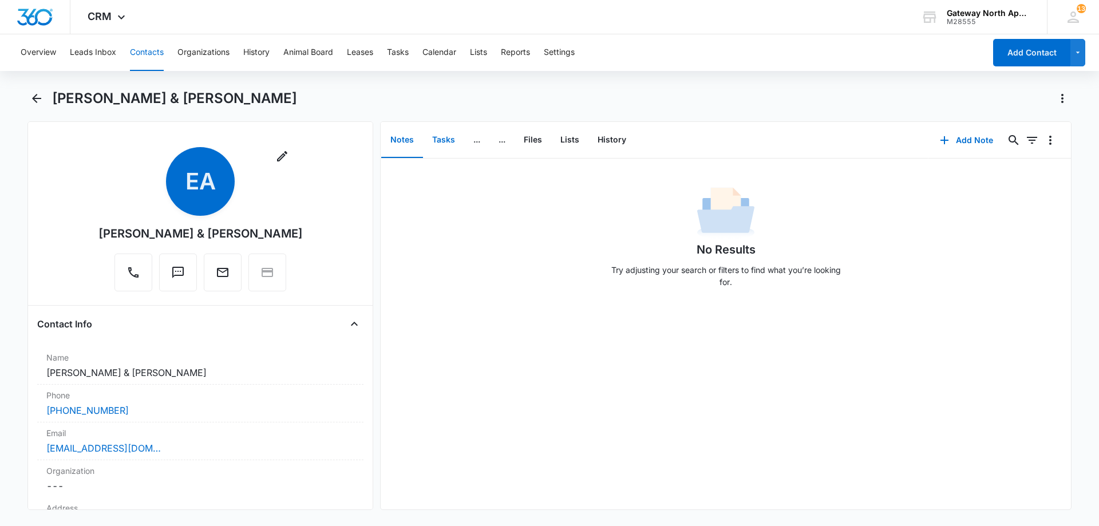
click at [438, 148] on button "Tasks" at bounding box center [443, 139] width 41 height 35
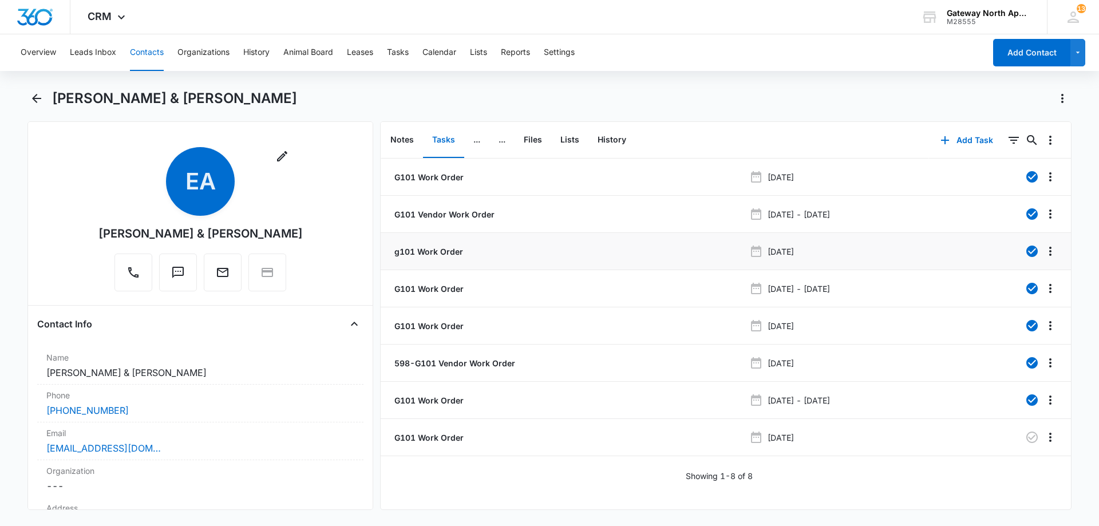
click at [430, 253] on p "g101 Work Order" at bounding box center [427, 251] width 71 height 12
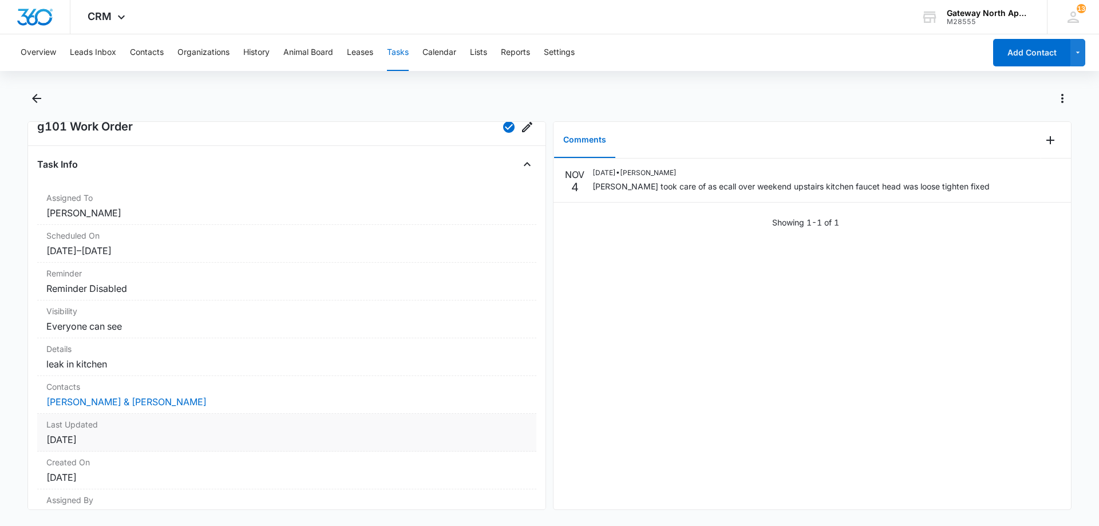
scroll to position [57, 0]
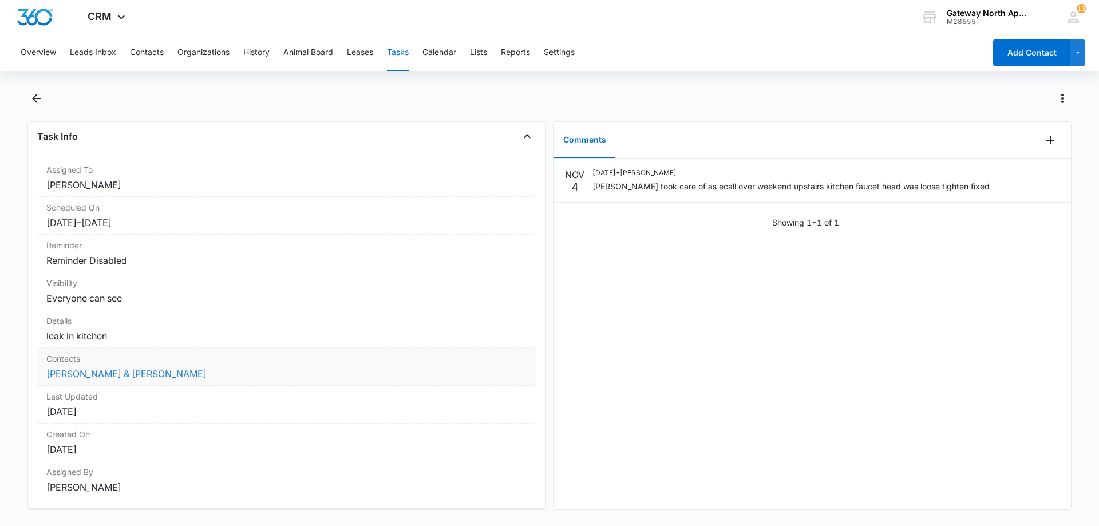
click at [101, 379] on link "[PERSON_NAME] & [PERSON_NAME]" at bounding box center [126, 373] width 160 height 11
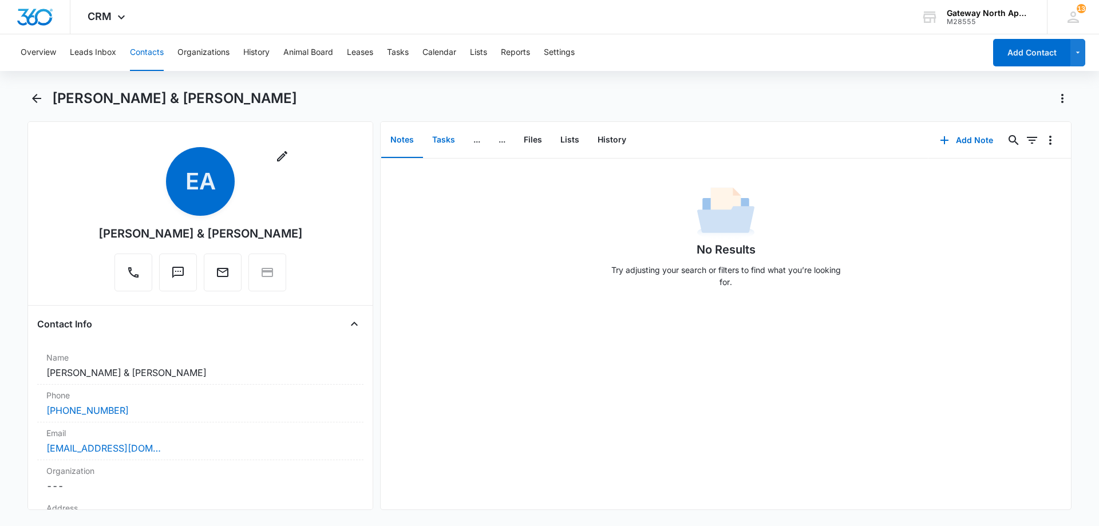
click at [450, 133] on button "Tasks" at bounding box center [443, 139] width 41 height 35
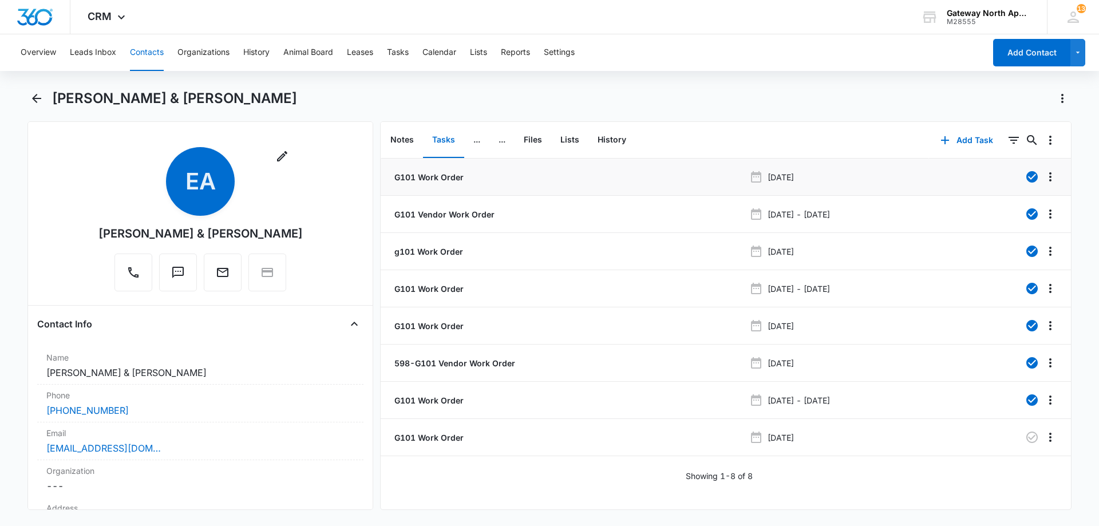
click at [445, 173] on p "G101 Work Order" at bounding box center [428, 177] width 72 height 12
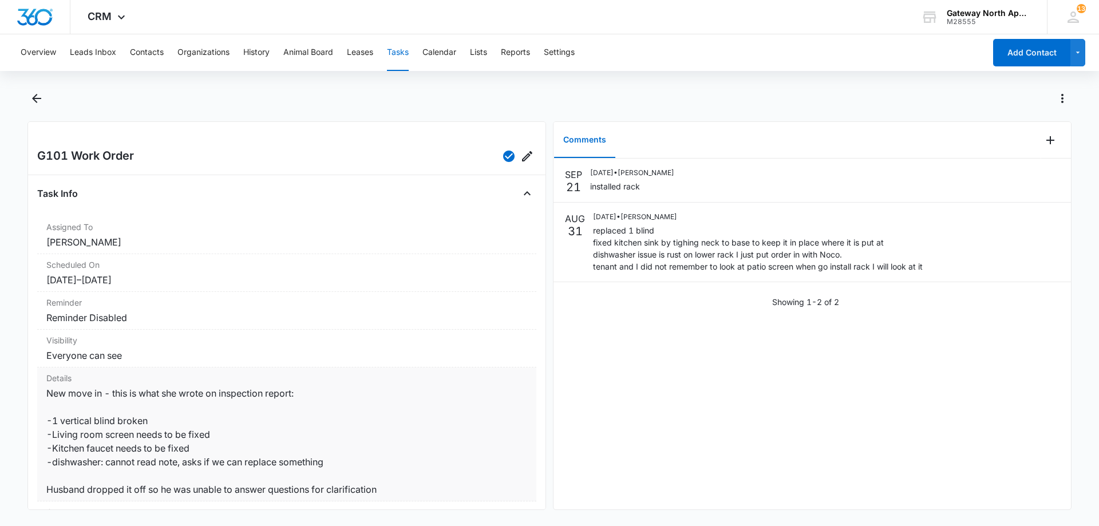
scroll to position [57, 0]
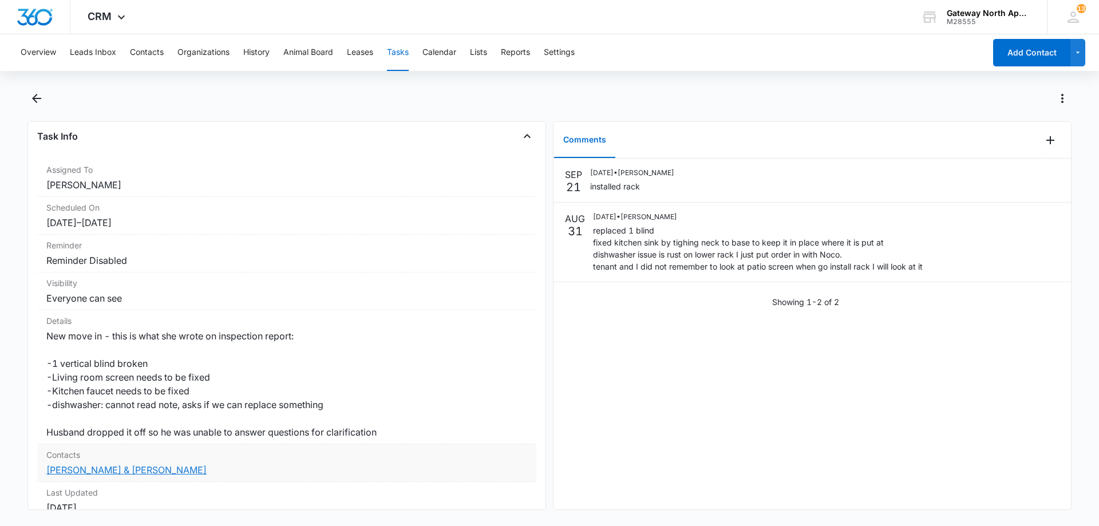
click at [152, 473] on link "[PERSON_NAME] & [PERSON_NAME]" at bounding box center [126, 469] width 160 height 11
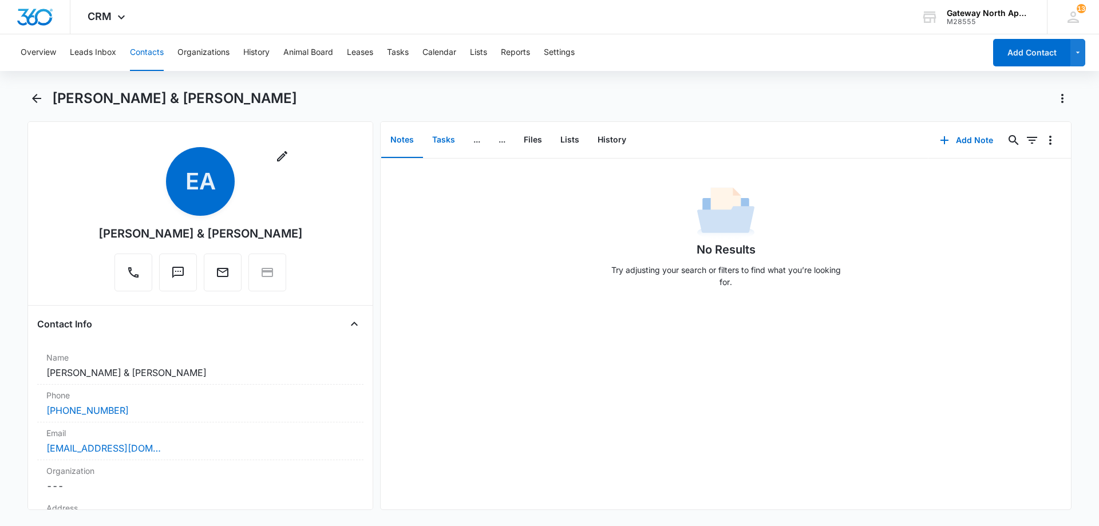
click at [450, 132] on button "Tasks" at bounding box center [443, 139] width 41 height 35
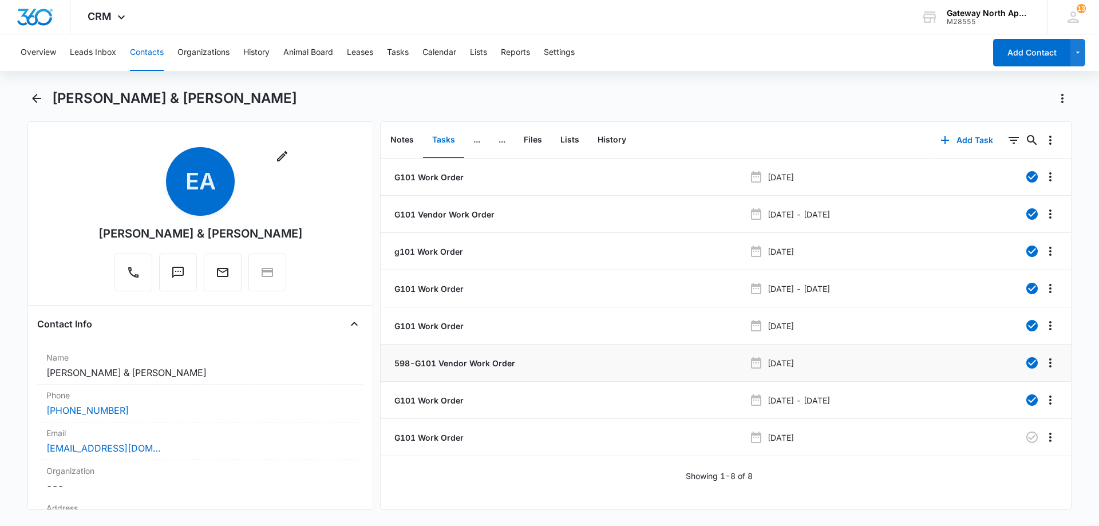
click at [442, 364] on p "598-G101 Vendor Work Order" at bounding box center [453, 363] width 123 height 12
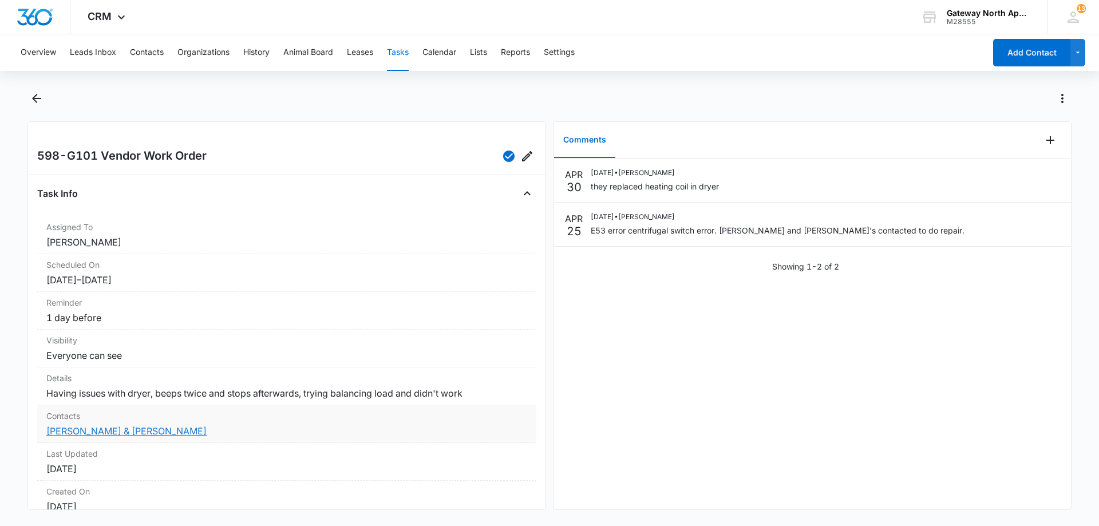
click at [102, 437] on link "[PERSON_NAME] & [PERSON_NAME]" at bounding box center [126, 430] width 160 height 11
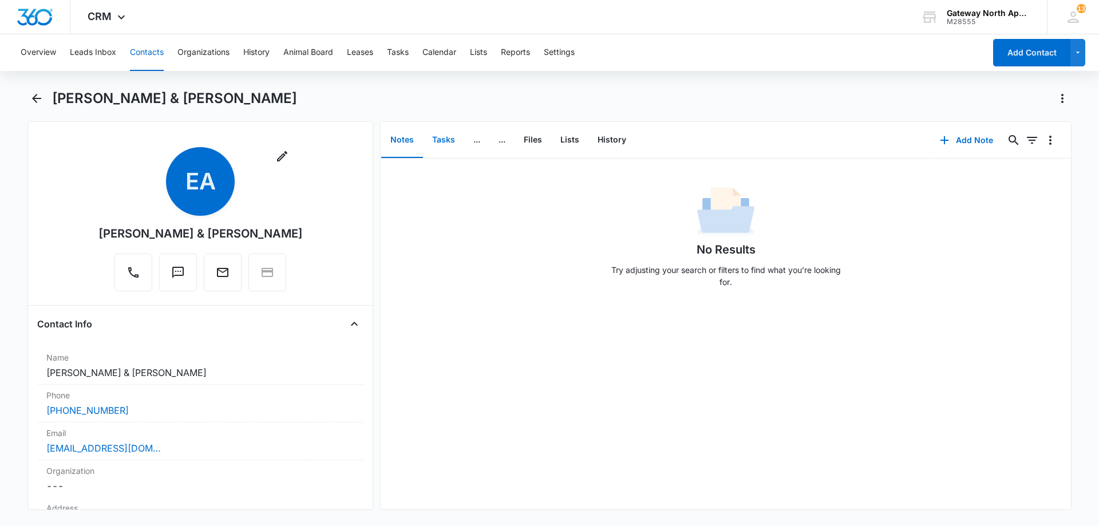
click at [433, 131] on button "Tasks" at bounding box center [443, 139] width 41 height 35
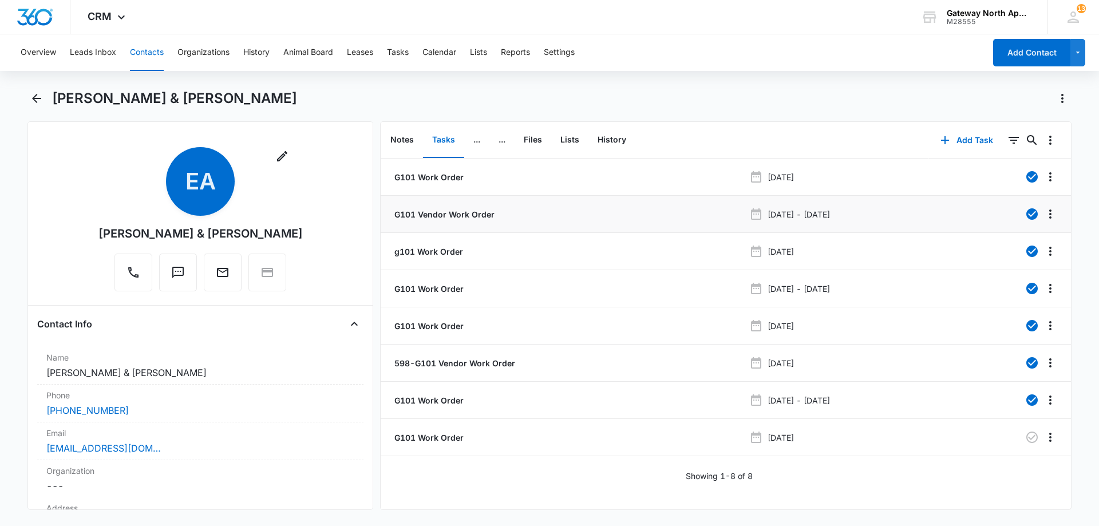
click at [466, 201] on li "G101 Vendor Work Order Jul 25, 2024 - Aug 1, 2024" at bounding box center [725, 214] width 690 height 37
click at [459, 212] on p "G101 Vendor Work Order" at bounding box center [443, 214] width 102 height 12
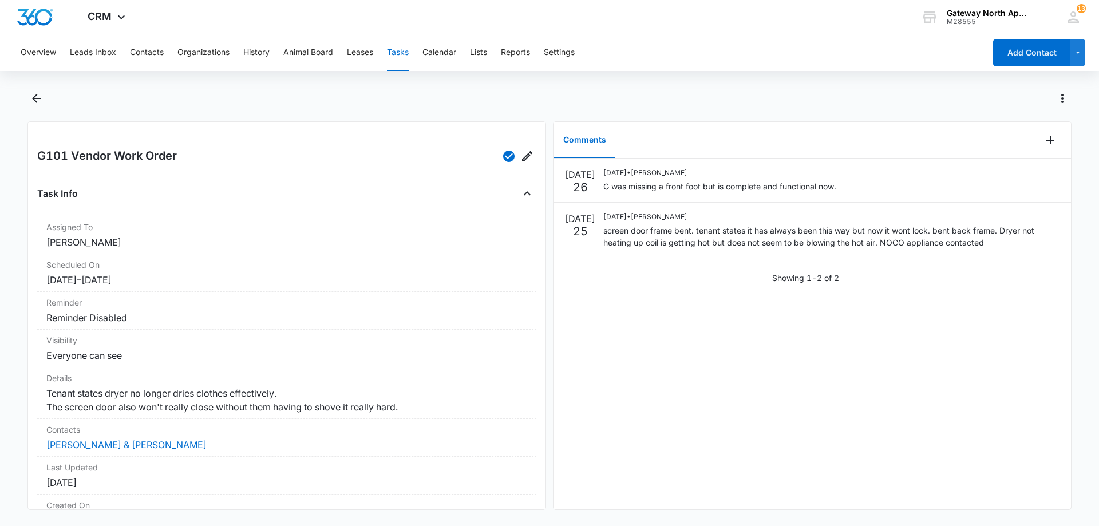
drag, startPoint x: 568, startPoint y: 293, endPoint x: 754, endPoint y: 344, distance: 192.2
click at [754, 344] on div "JUL 26 07/26/2024 • Kathy Pineda G was missing a front foot but is complete and…" at bounding box center [811, 333] width 517 height 351
click at [31, 98] on icon "Back" at bounding box center [37, 99] width 14 height 14
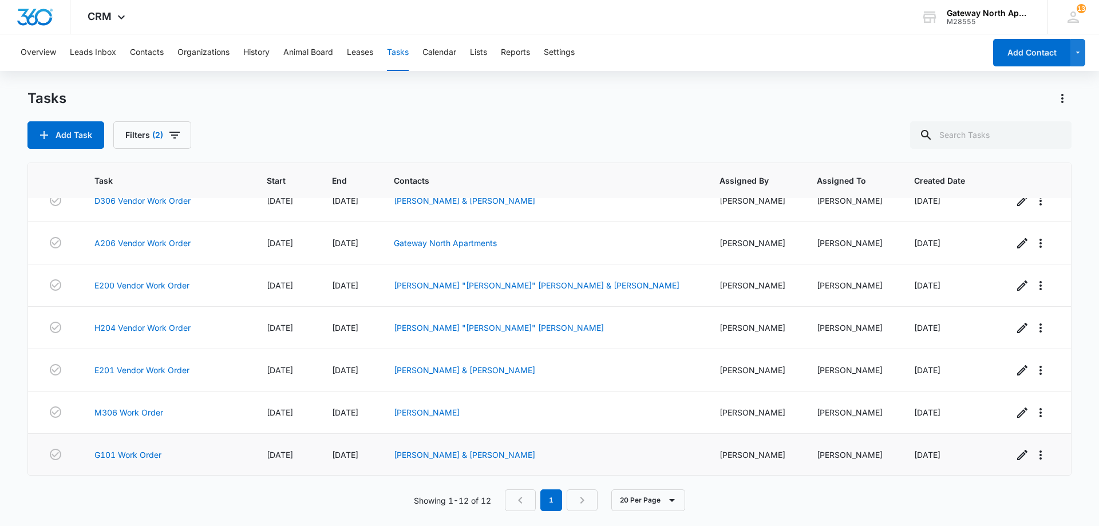
scroll to position [231, 0]
click at [153, 452] on link "G101 Work Order" at bounding box center [127, 454] width 67 height 12
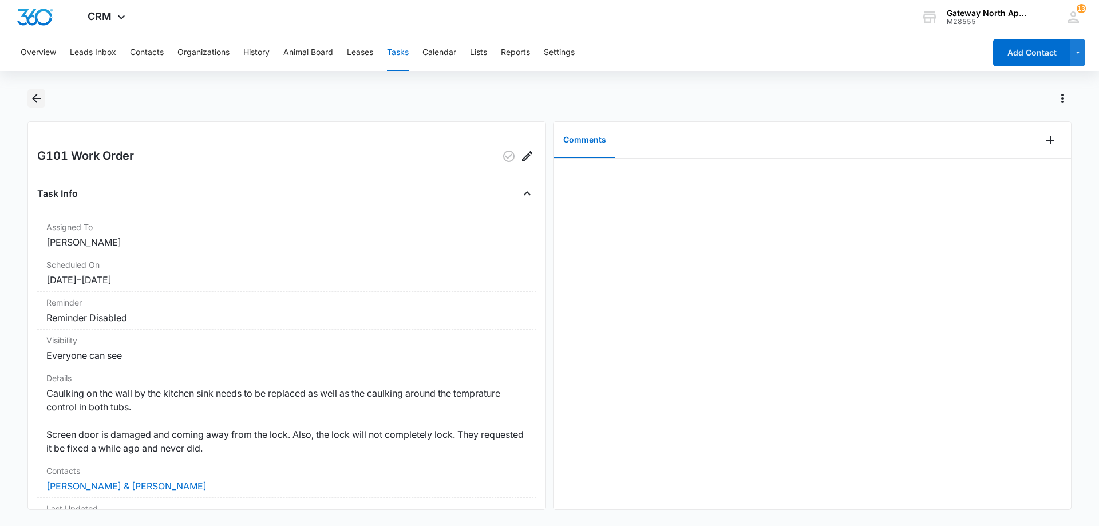
click at [38, 102] on icon "Back" at bounding box center [37, 99] width 14 height 14
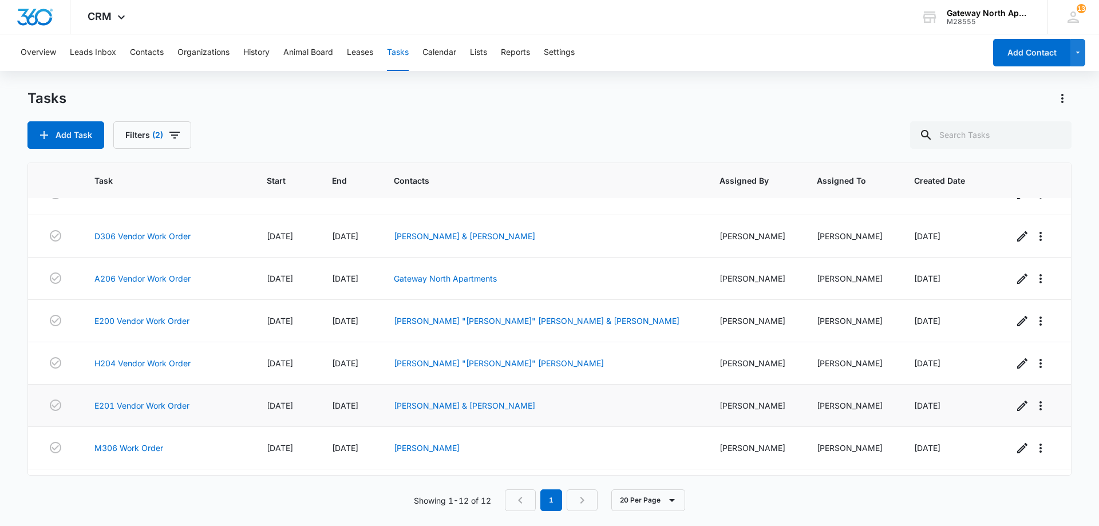
scroll to position [231, 0]
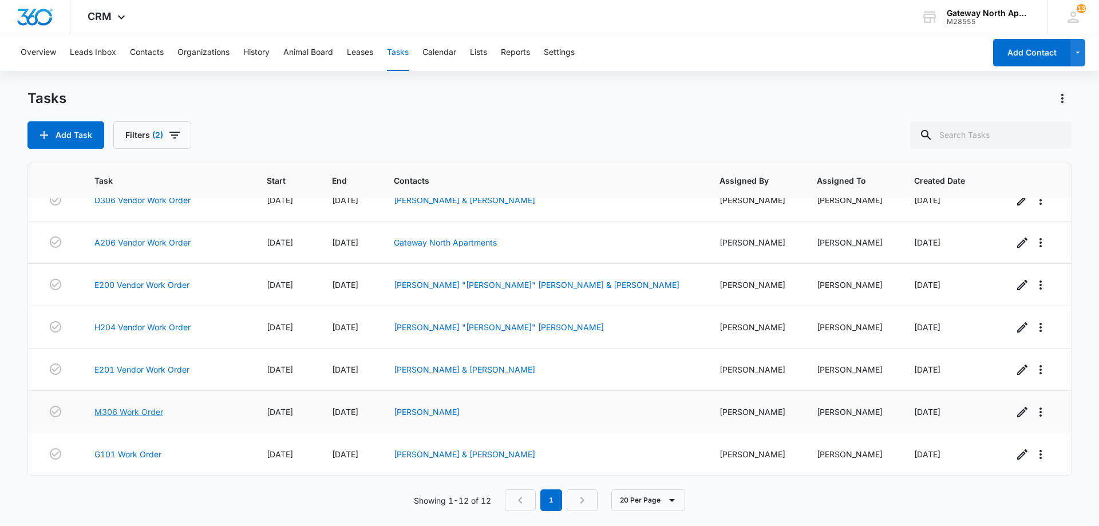
click at [113, 410] on link "M306 Work Order" at bounding box center [128, 412] width 69 height 12
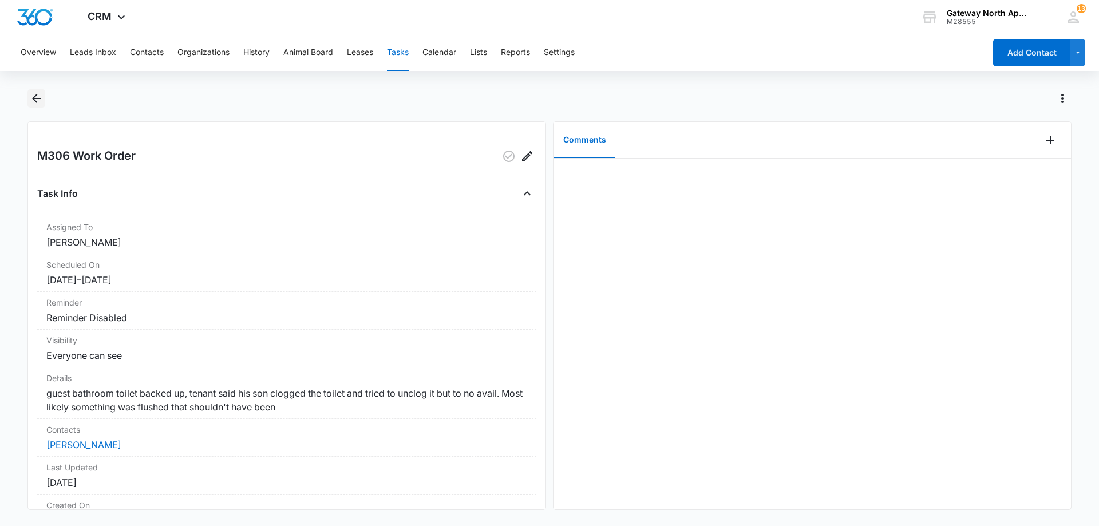
click at [41, 90] on button "Back" at bounding box center [36, 98] width 18 height 18
